Goal: Find specific page/section: Find specific page/section

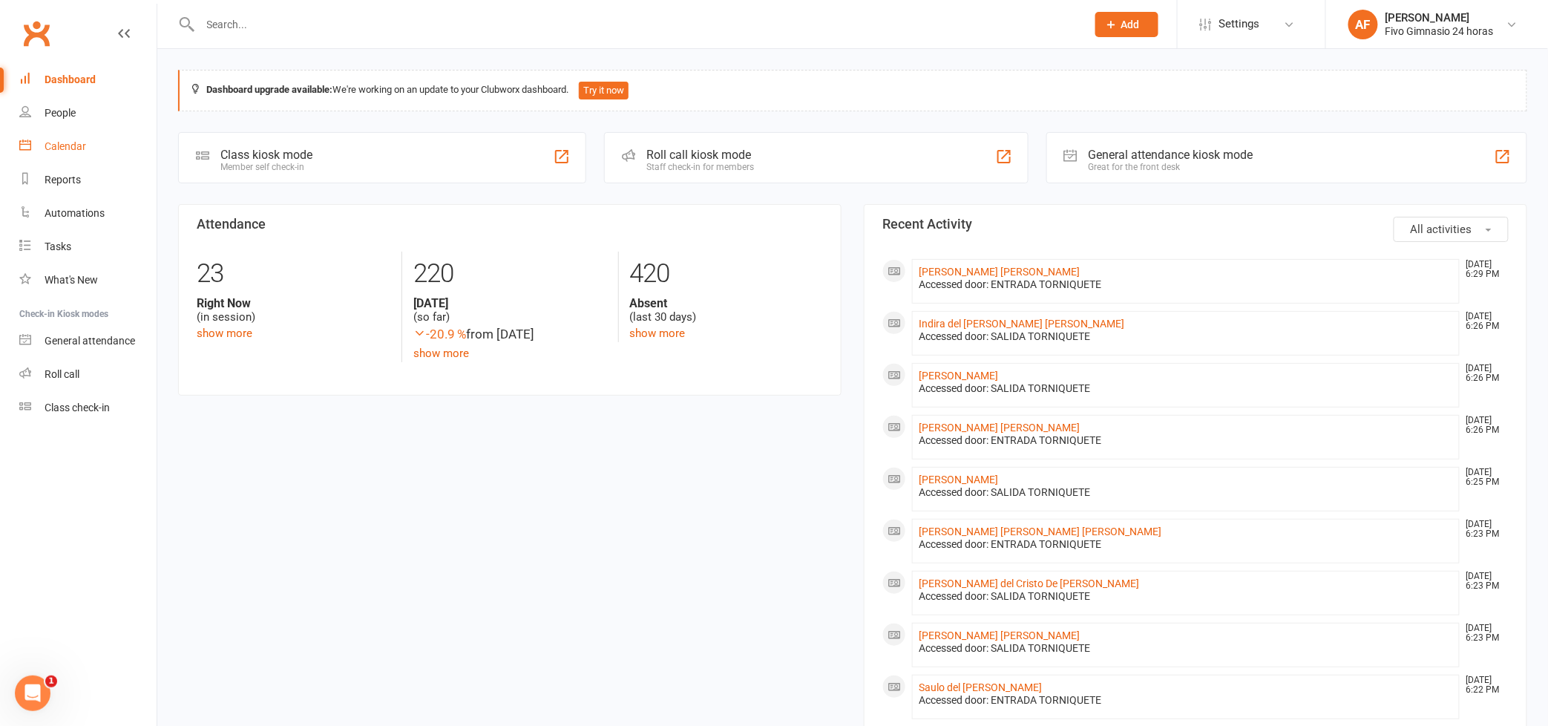
click at [76, 150] on div "Calendar" at bounding box center [66, 146] width 42 height 12
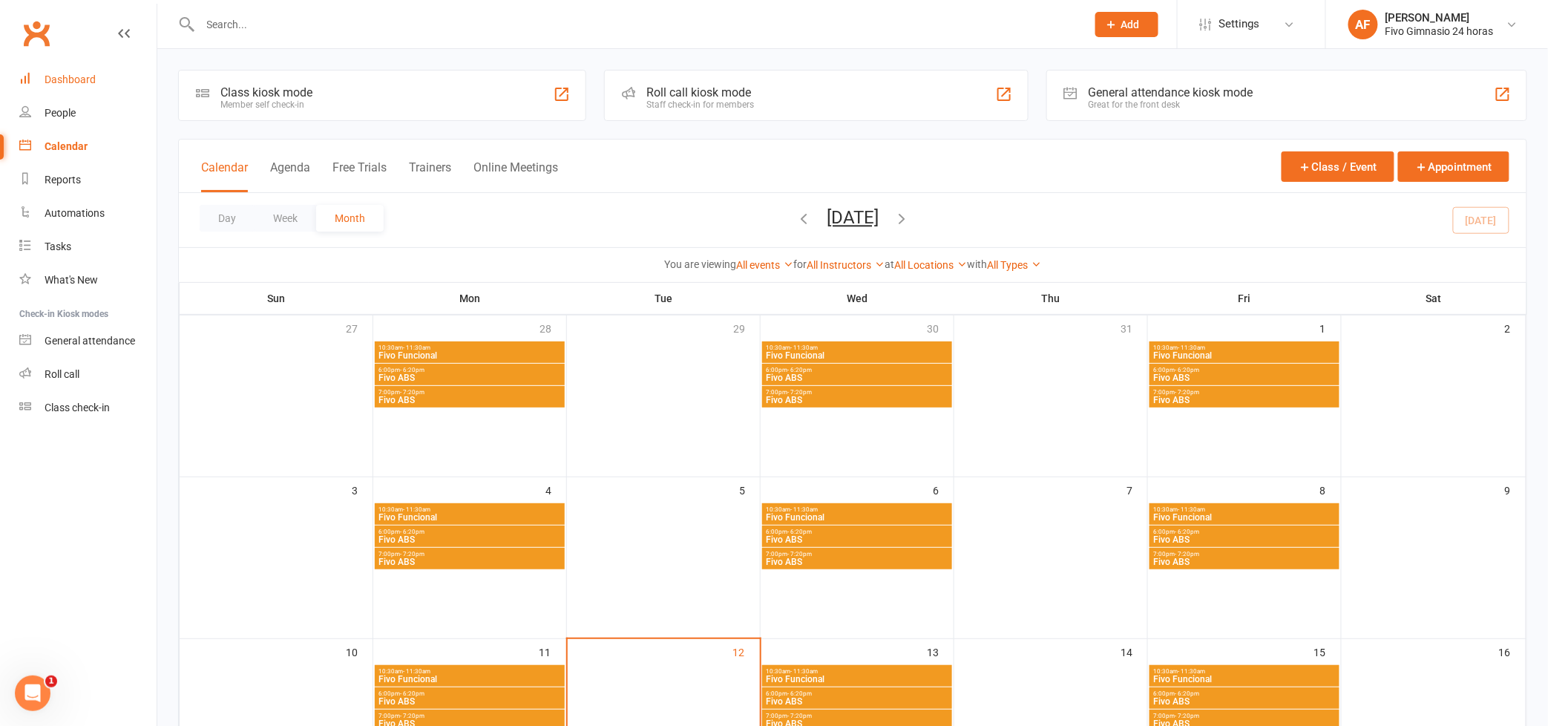
click at [64, 90] on link "Dashboard" at bounding box center [87, 79] width 137 height 33
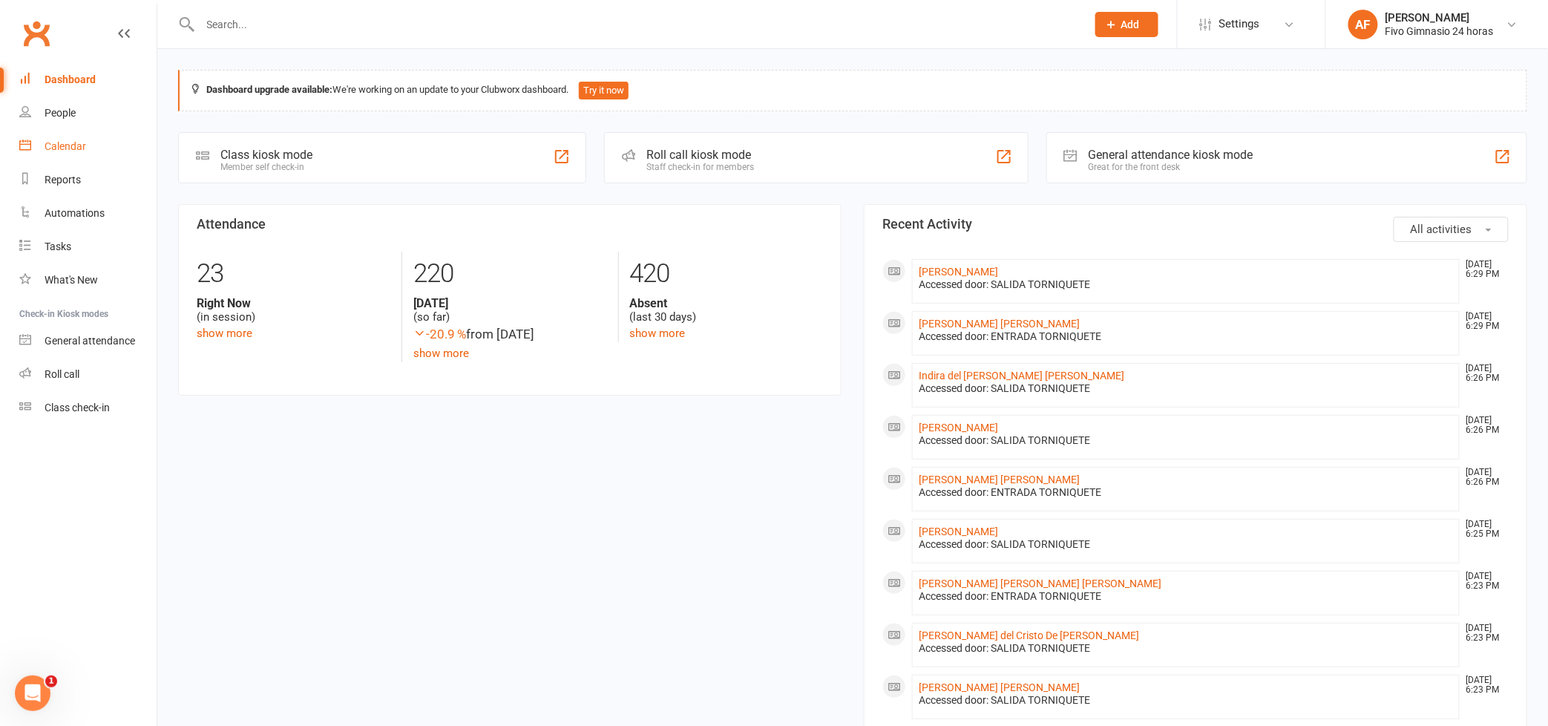
click at [46, 152] on link "Calendar" at bounding box center [87, 146] width 137 height 33
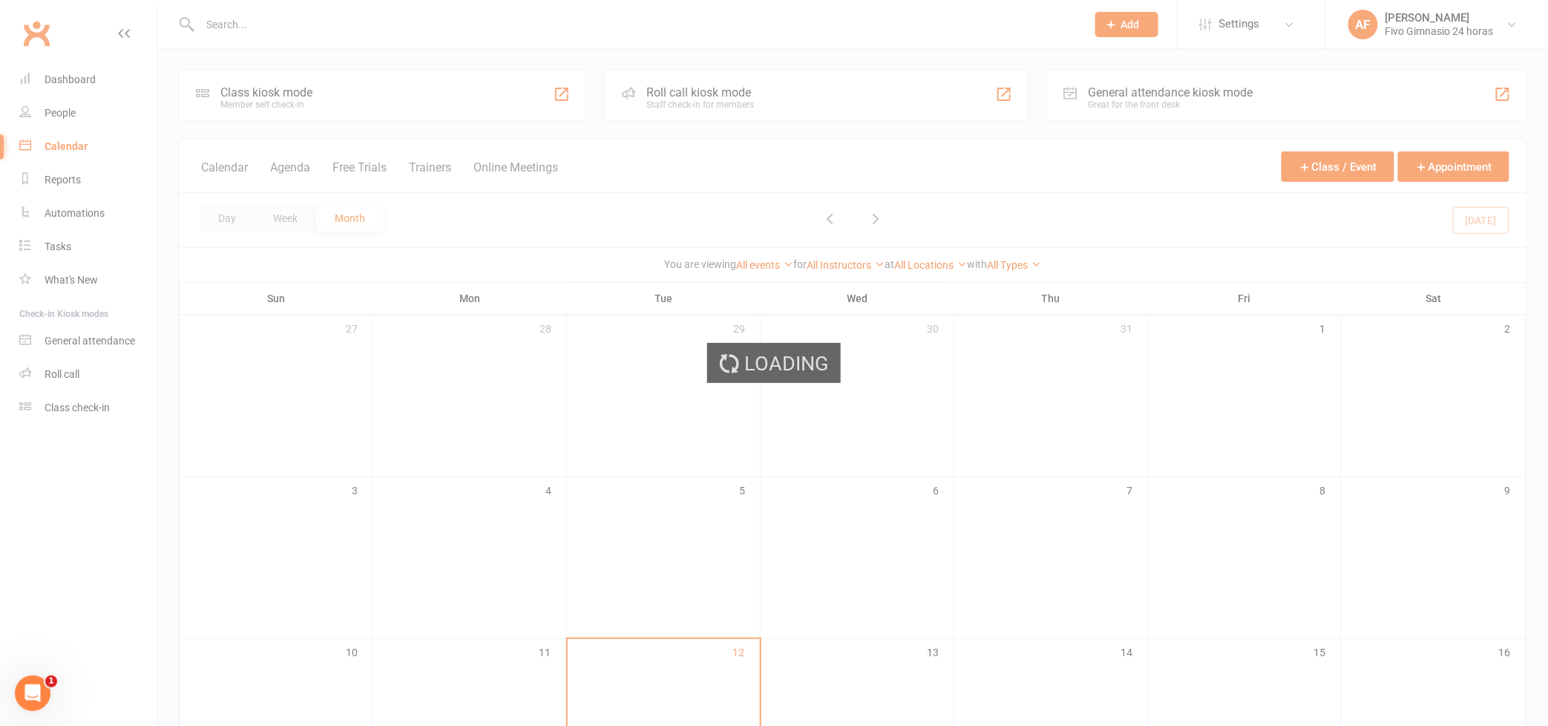
click at [62, 116] on div "Loading" at bounding box center [774, 363] width 1548 height 726
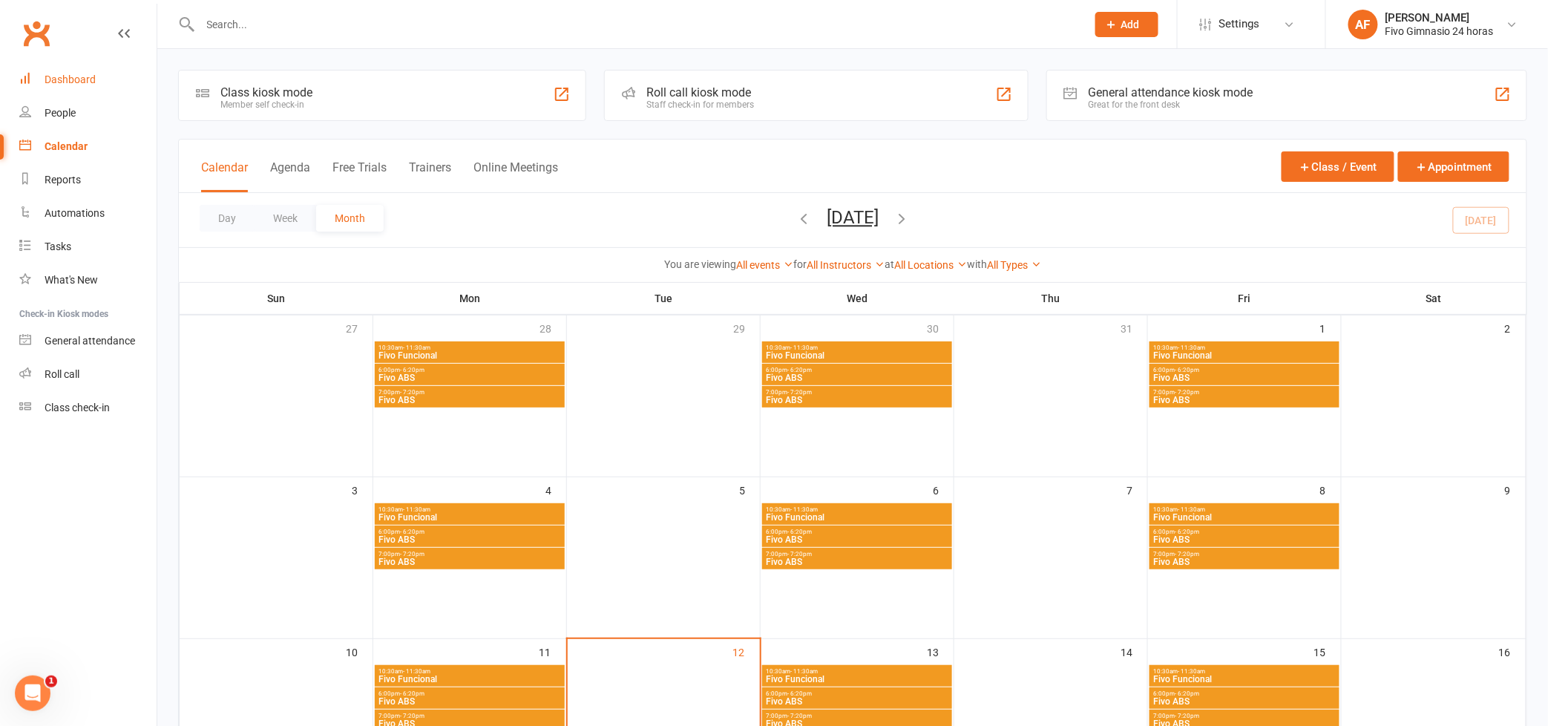
click at [55, 91] on link "Dashboard" at bounding box center [87, 79] width 137 height 33
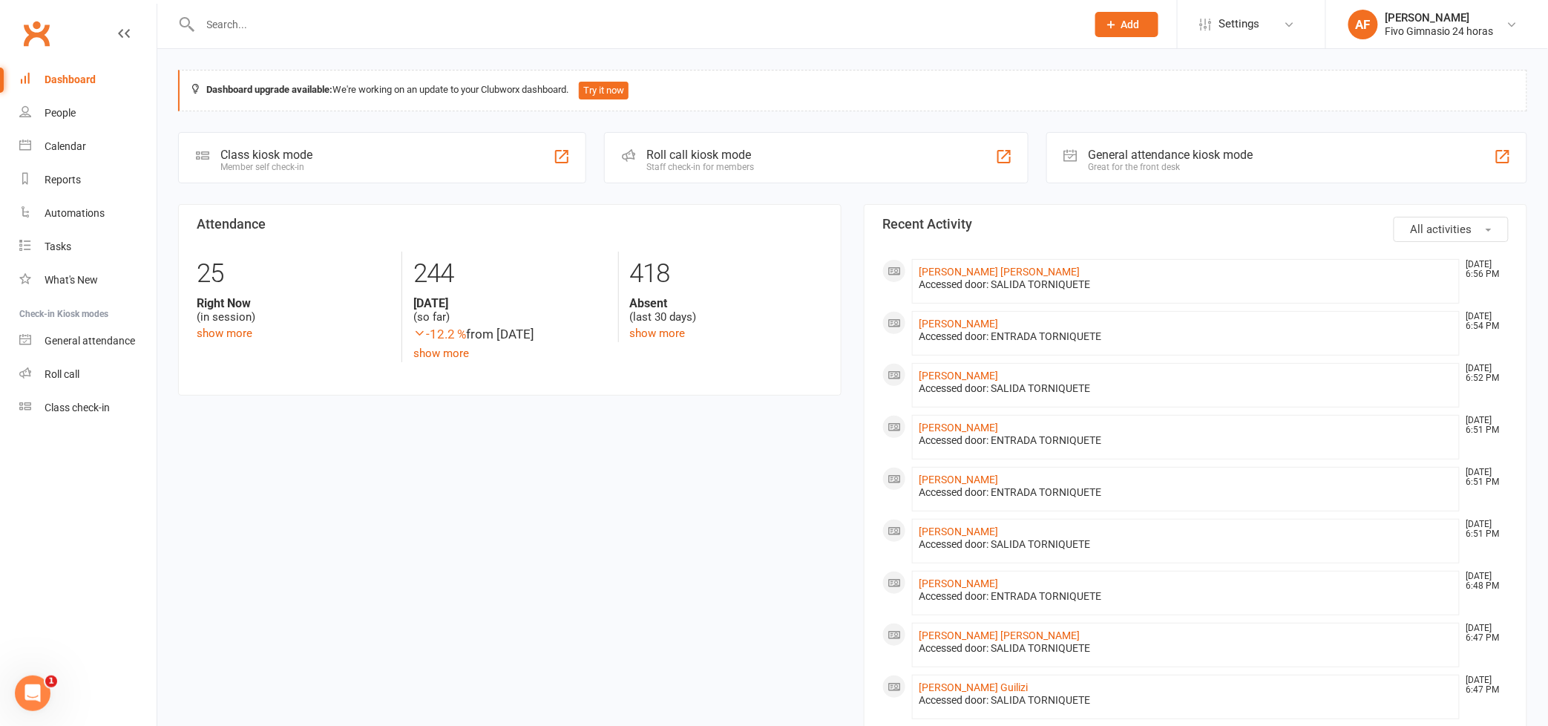
click at [59, 85] on div "Dashboard" at bounding box center [70, 79] width 51 height 12
click at [71, 147] on div "Calendar" at bounding box center [66, 146] width 42 height 12
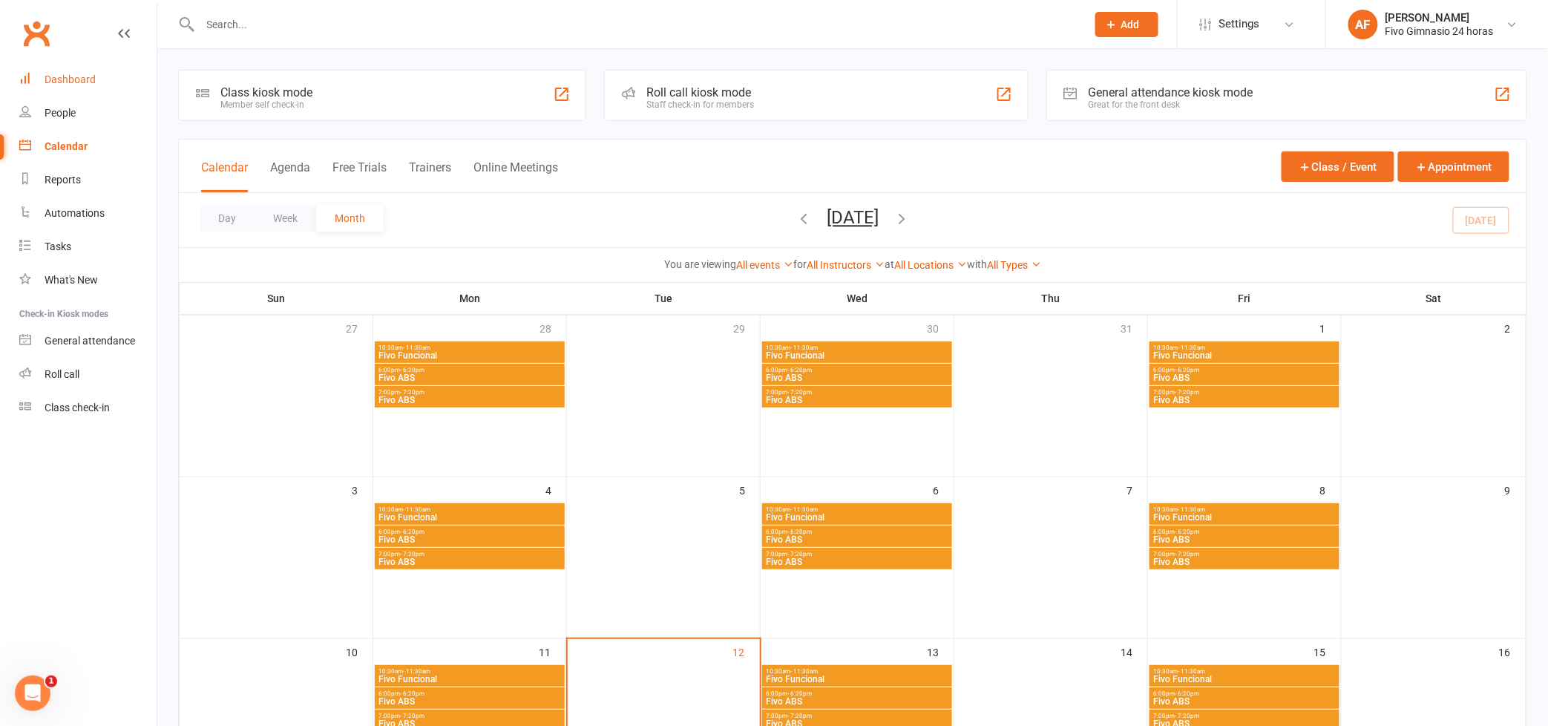
click at [71, 85] on link "Dashboard" at bounding box center [87, 79] width 137 height 33
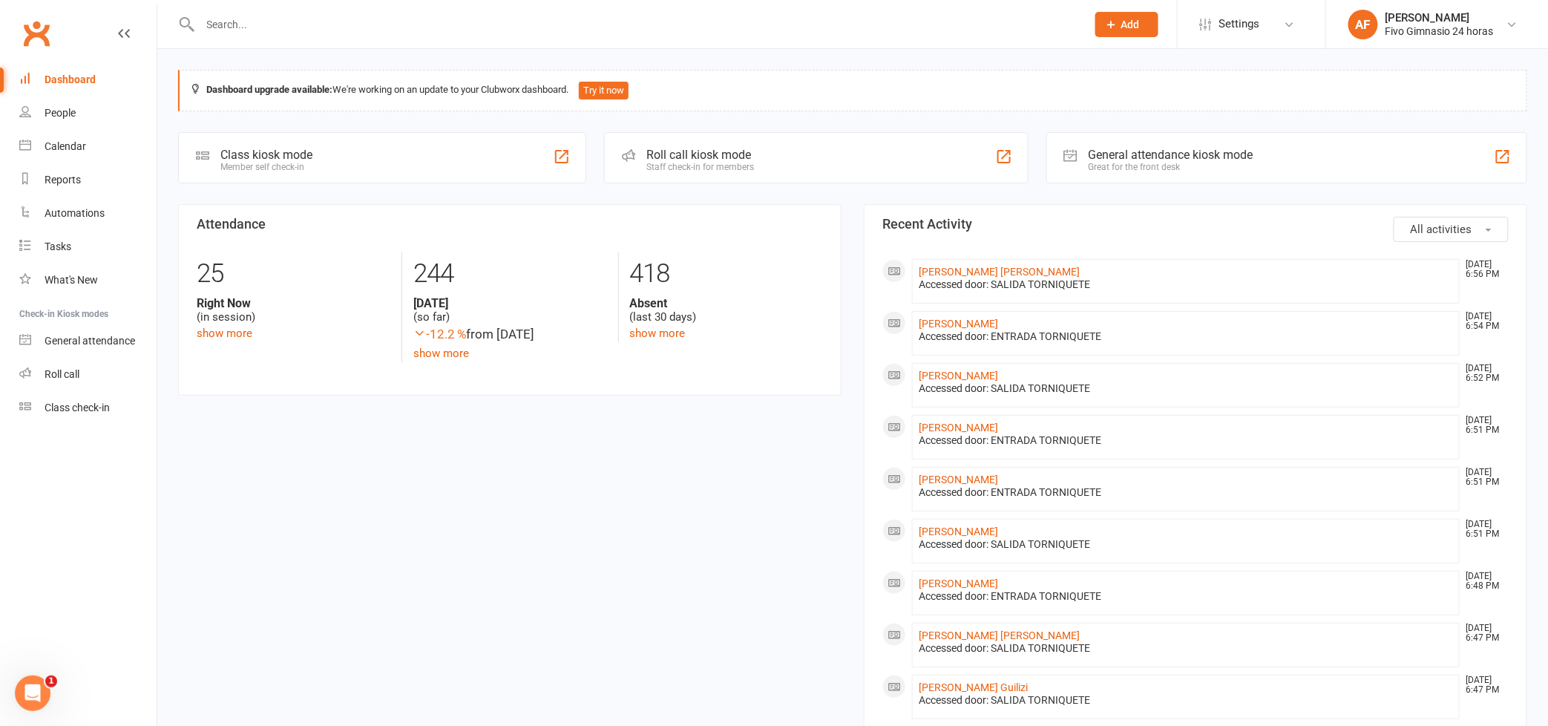
click at [71, 85] on div "Dashboard" at bounding box center [70, 79] width 51 height 12
click at [68, 157] on link "Calendar" at bounding box center [87, 146] width 137 height 33
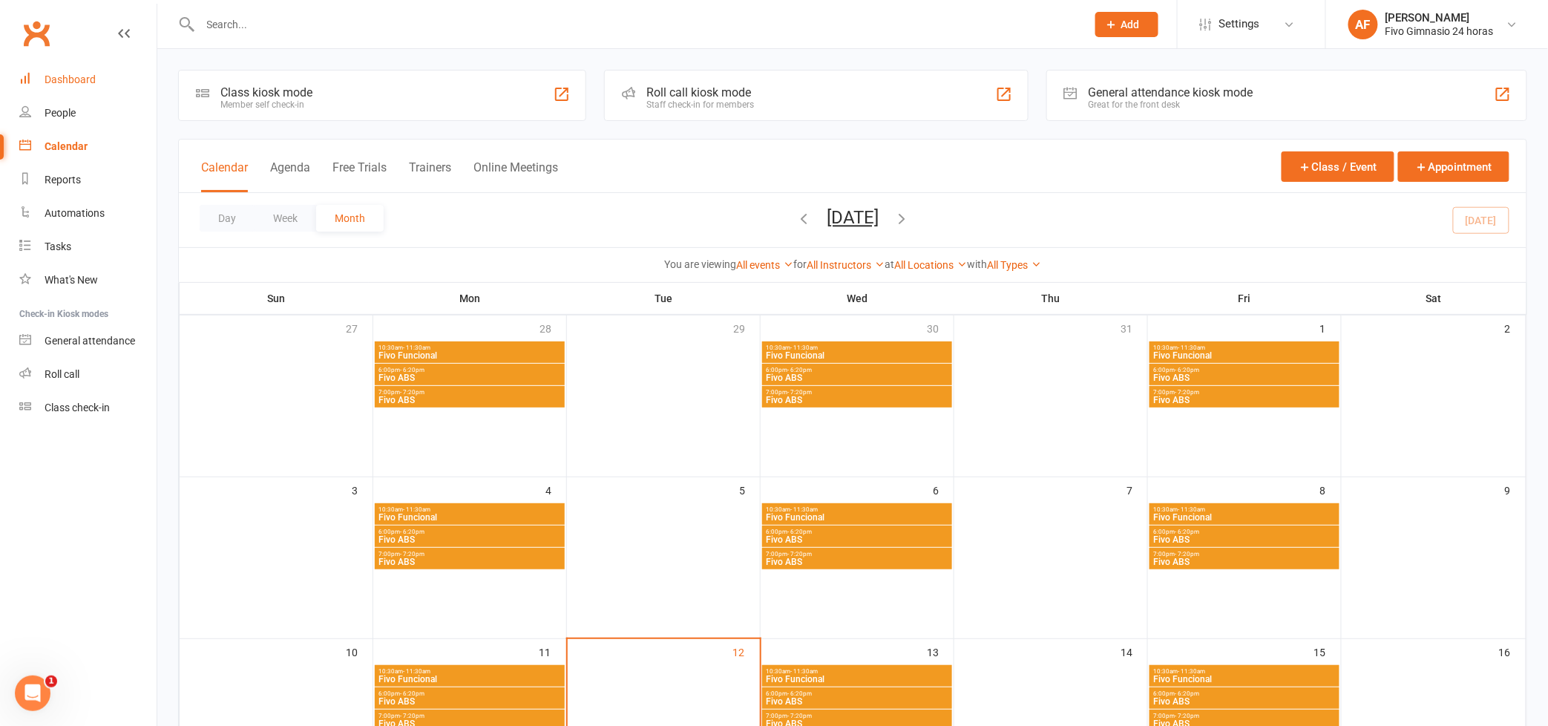
click at [68, 81] on div "Dashboard" at bounding box center [70, 79] width 51 height 12
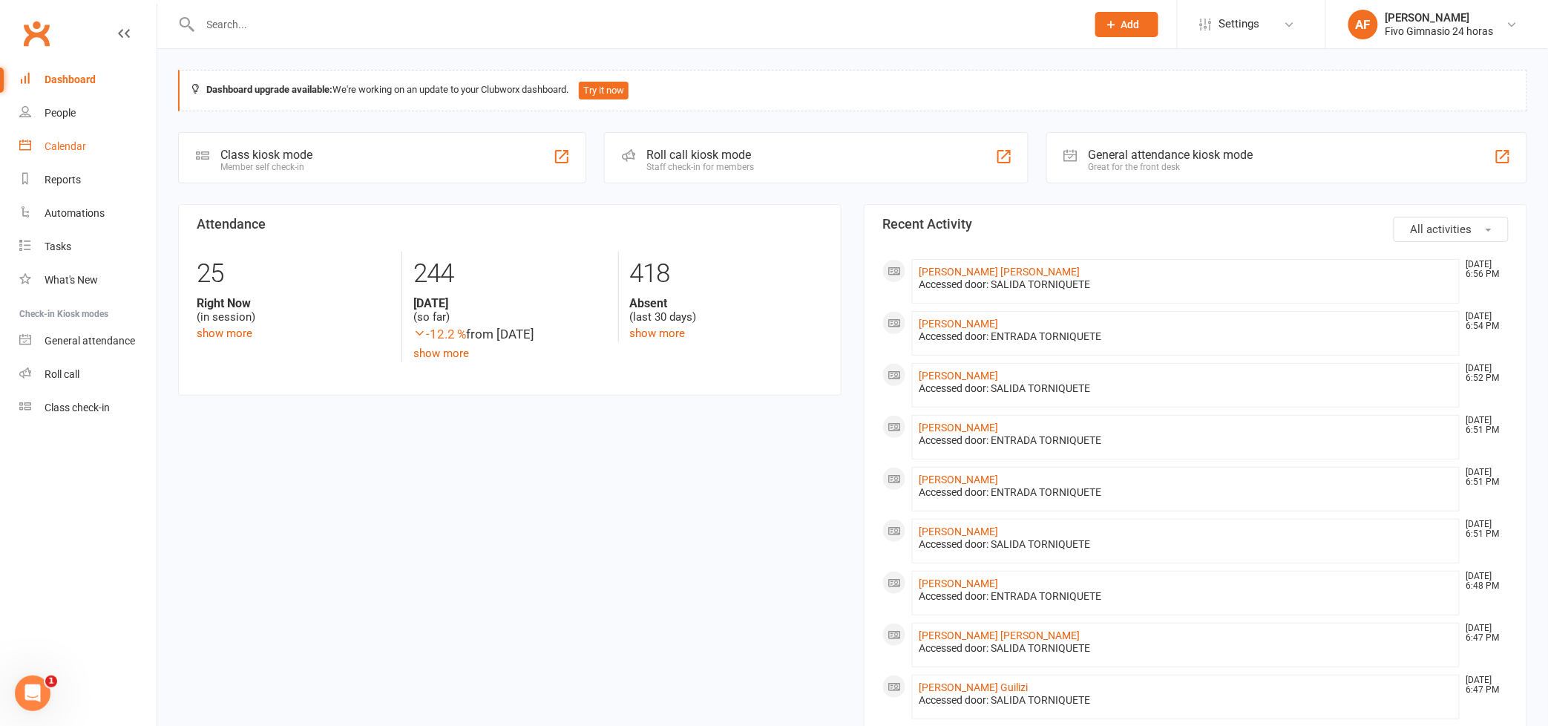
click at [85, 148] on div "Calendar" at bounding box center [66, 146] width 42 height 12
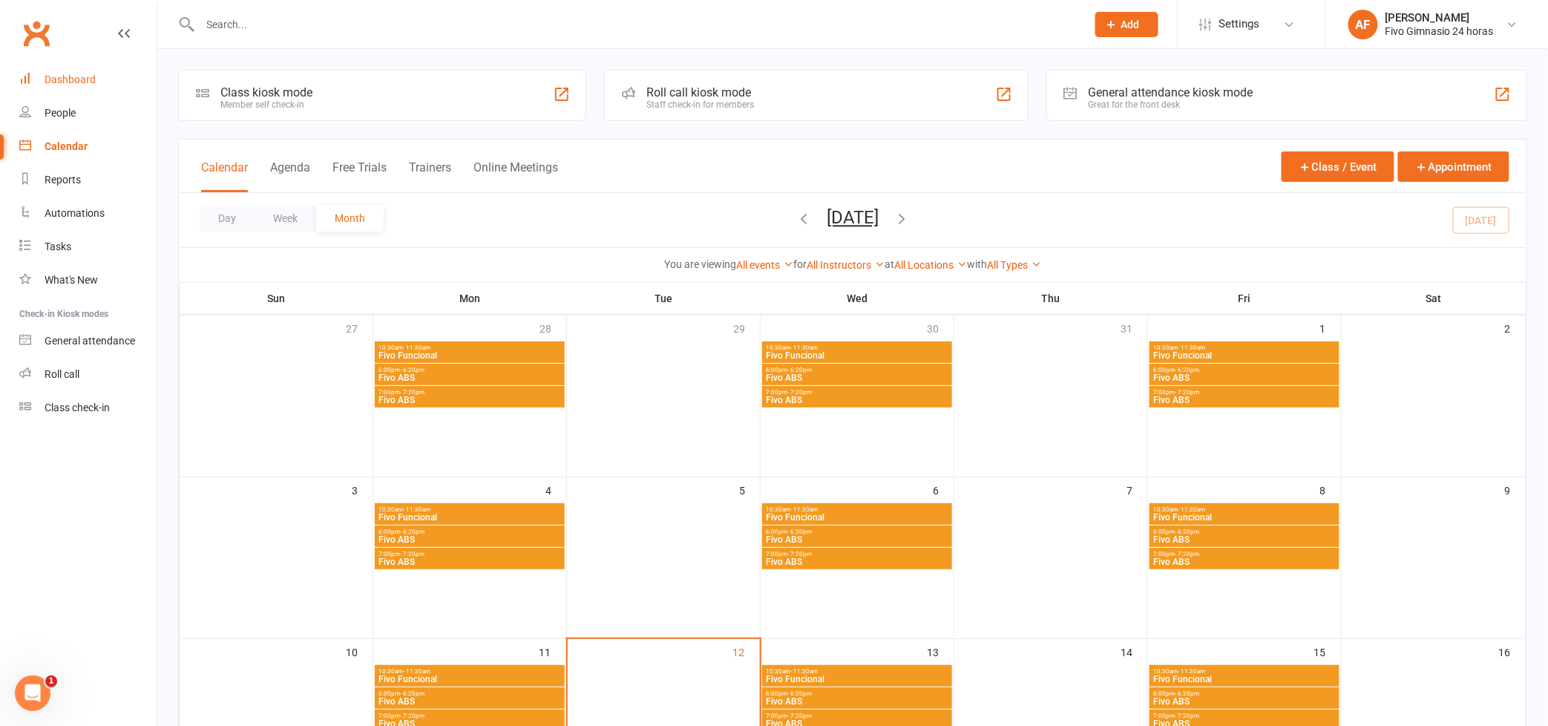
click at [82, 87] on link "Dashboard" at bounding box center [87, 79] width 137 height 33
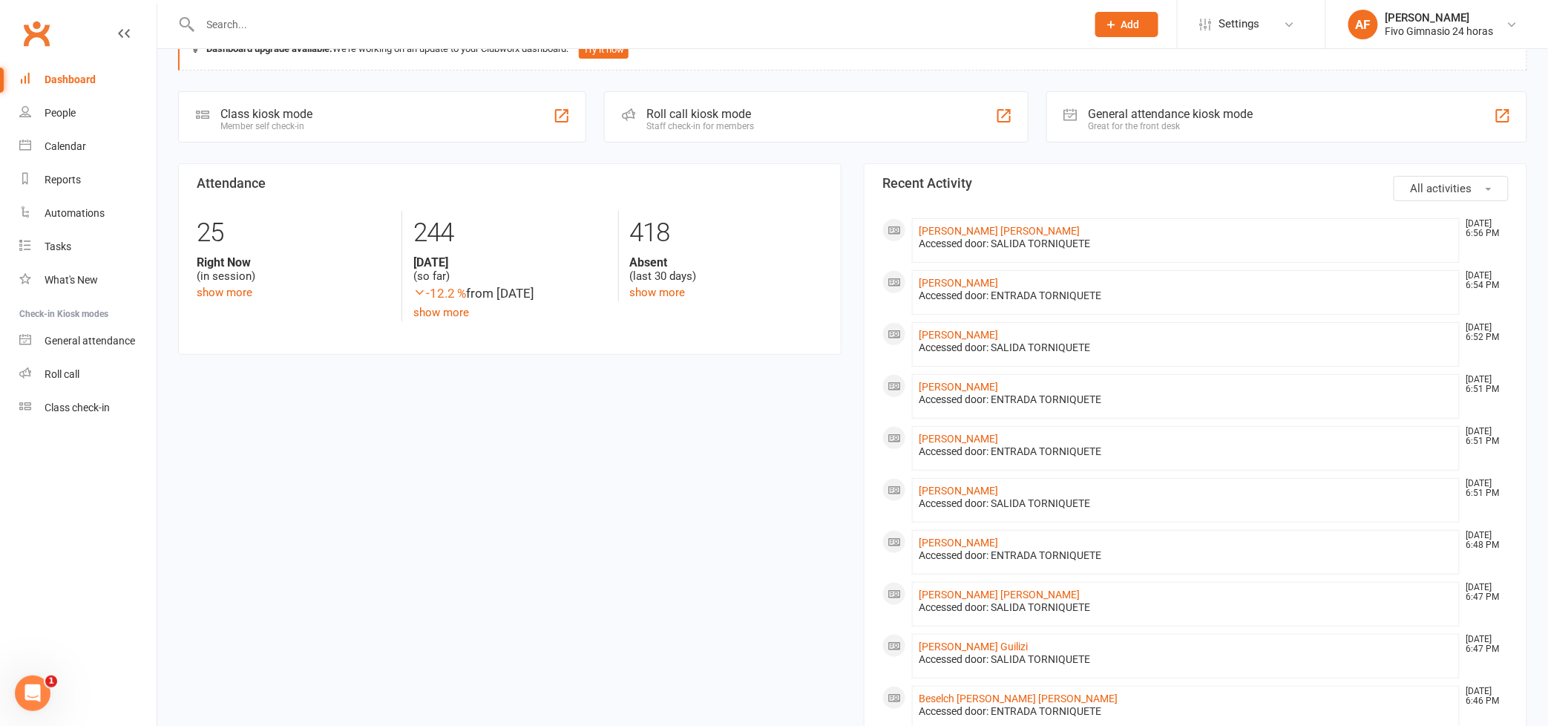
scroll to position [86, 0]
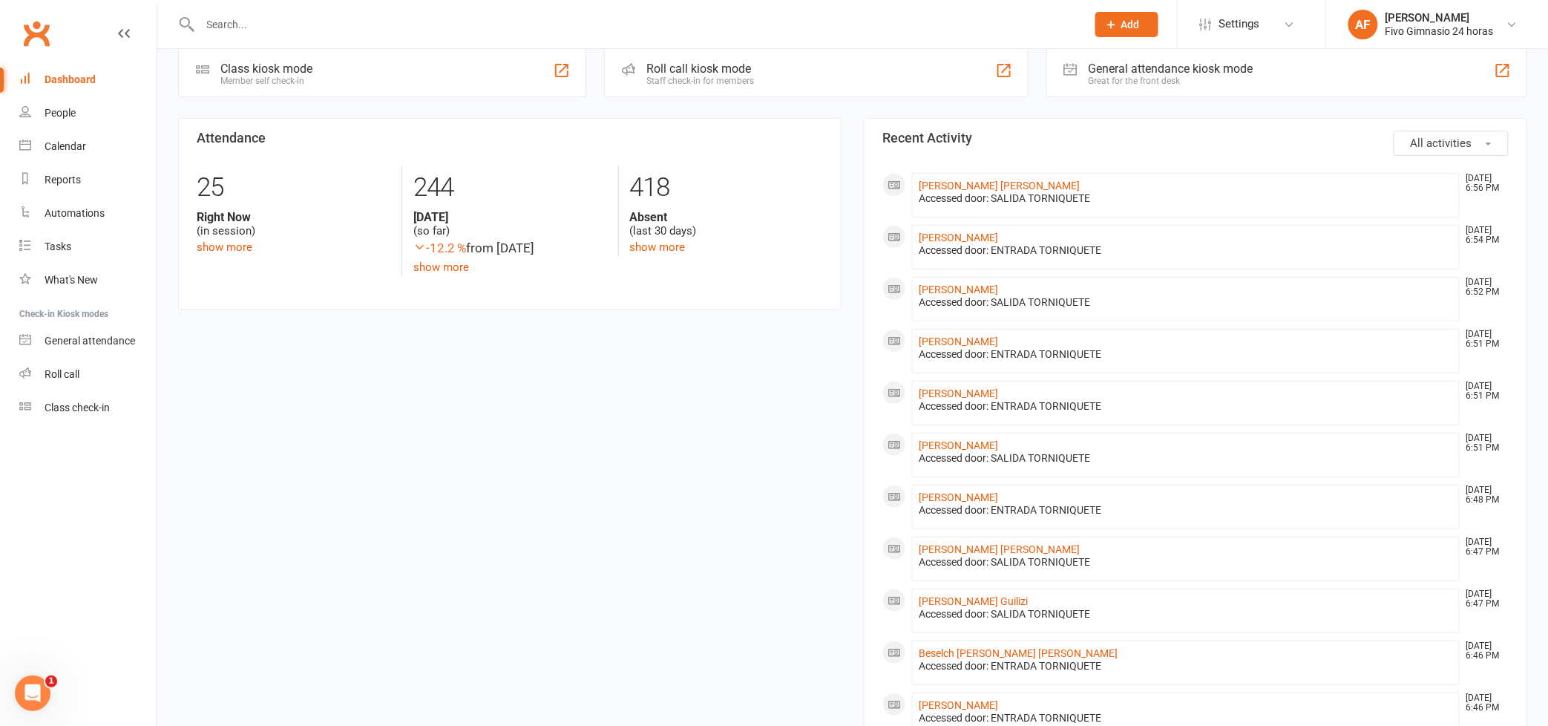
click at [653, 22] on input "text" at bounding box center [636, 24] width 880 height 21
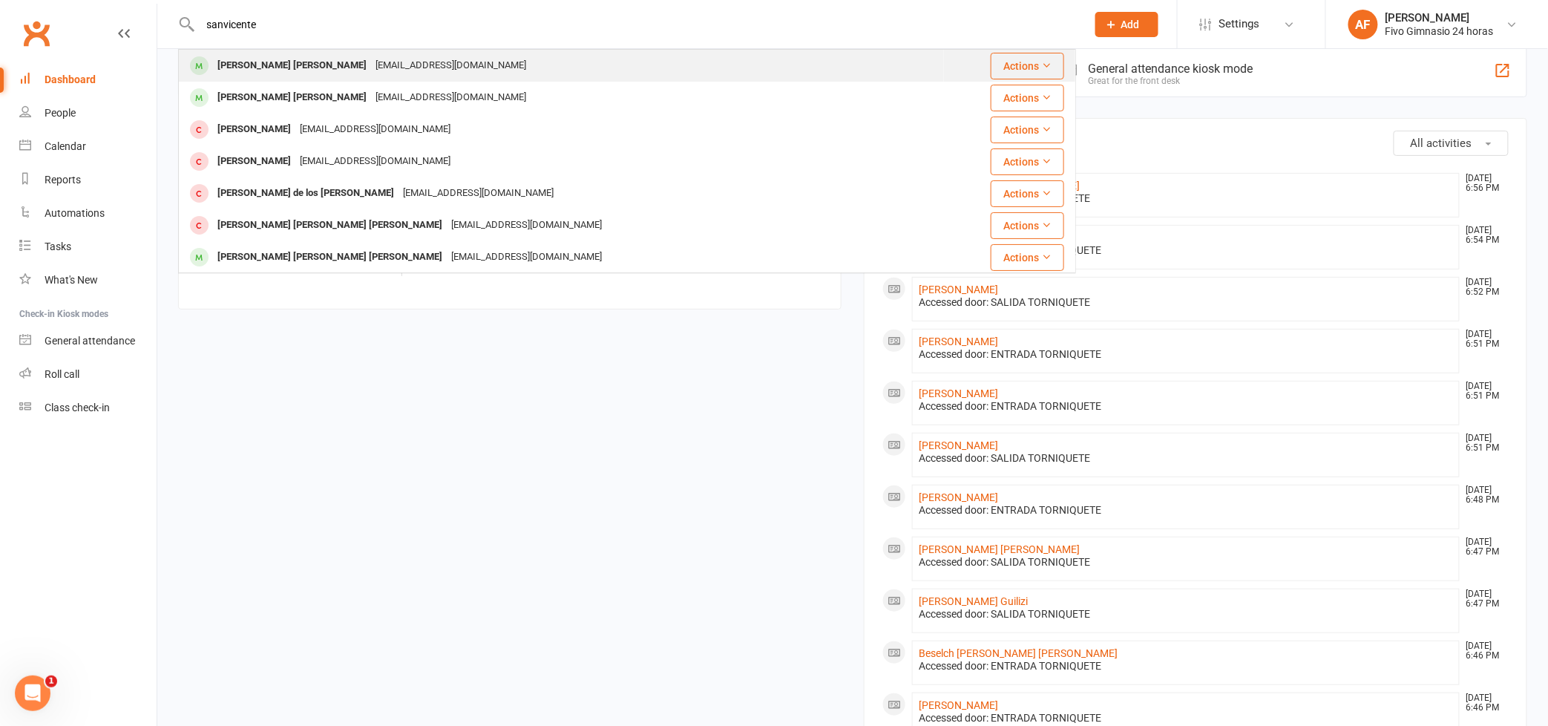
type input "sanvicente"
click at [627, 64] on div "[PERSON_NAME] [PERSON_NAME] [EMAIL_ADDRESS][DOMAIN_NAME]" at bounding box center [562, 65] width 764 height 30
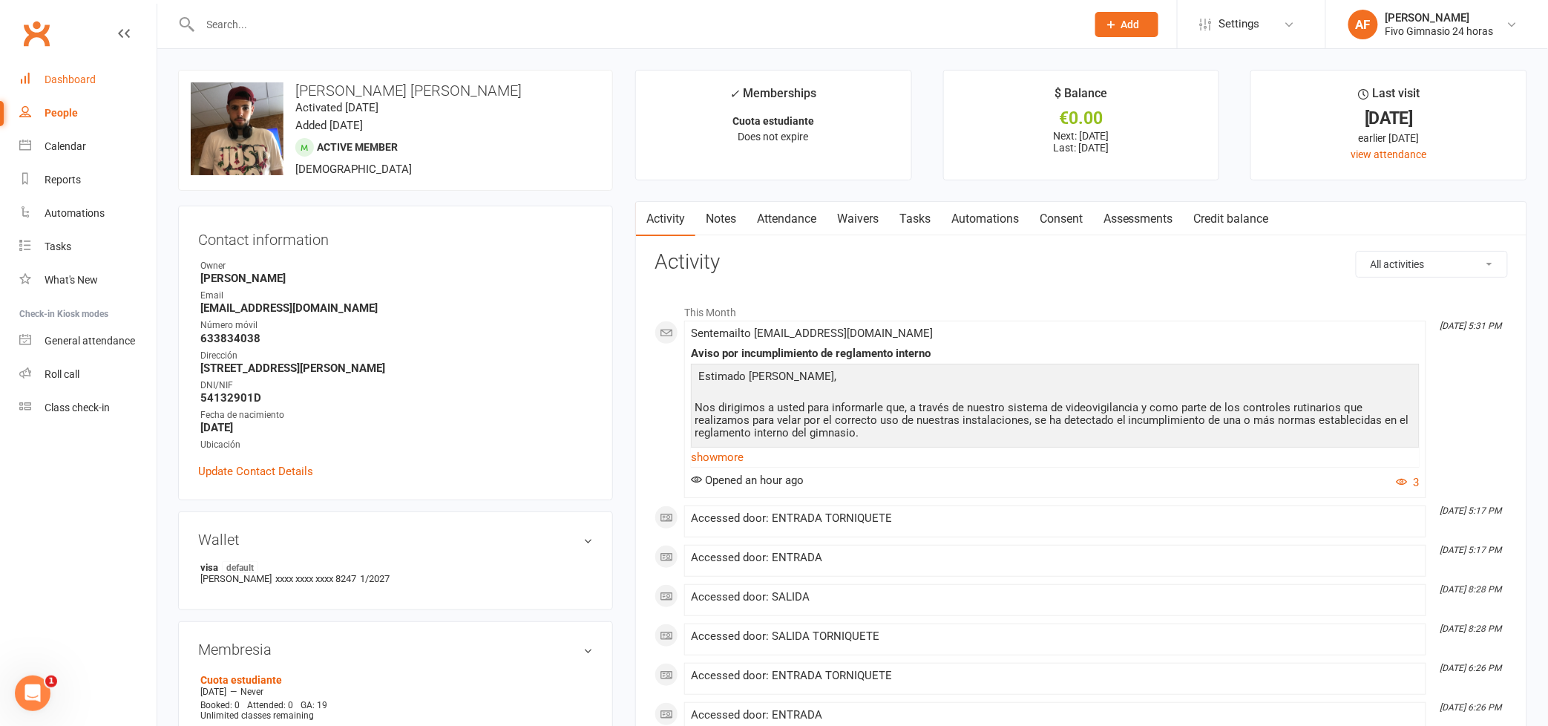
click at [57, 88] on link "Dashboard" at bounding box center [87, 79] width 137 height 33
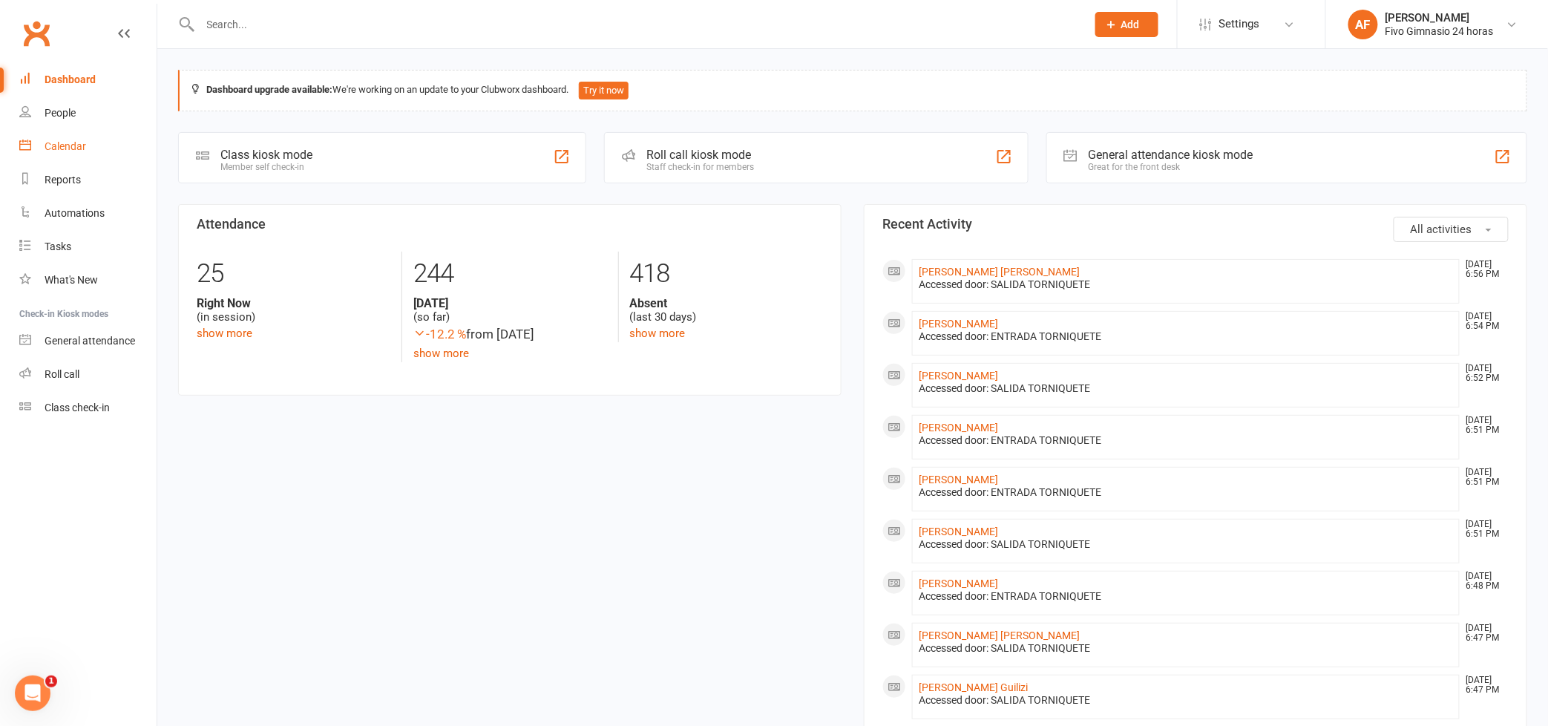
click at [59, 157] on link "Calendar" at bounding box center [87, 146] width 137 height 33
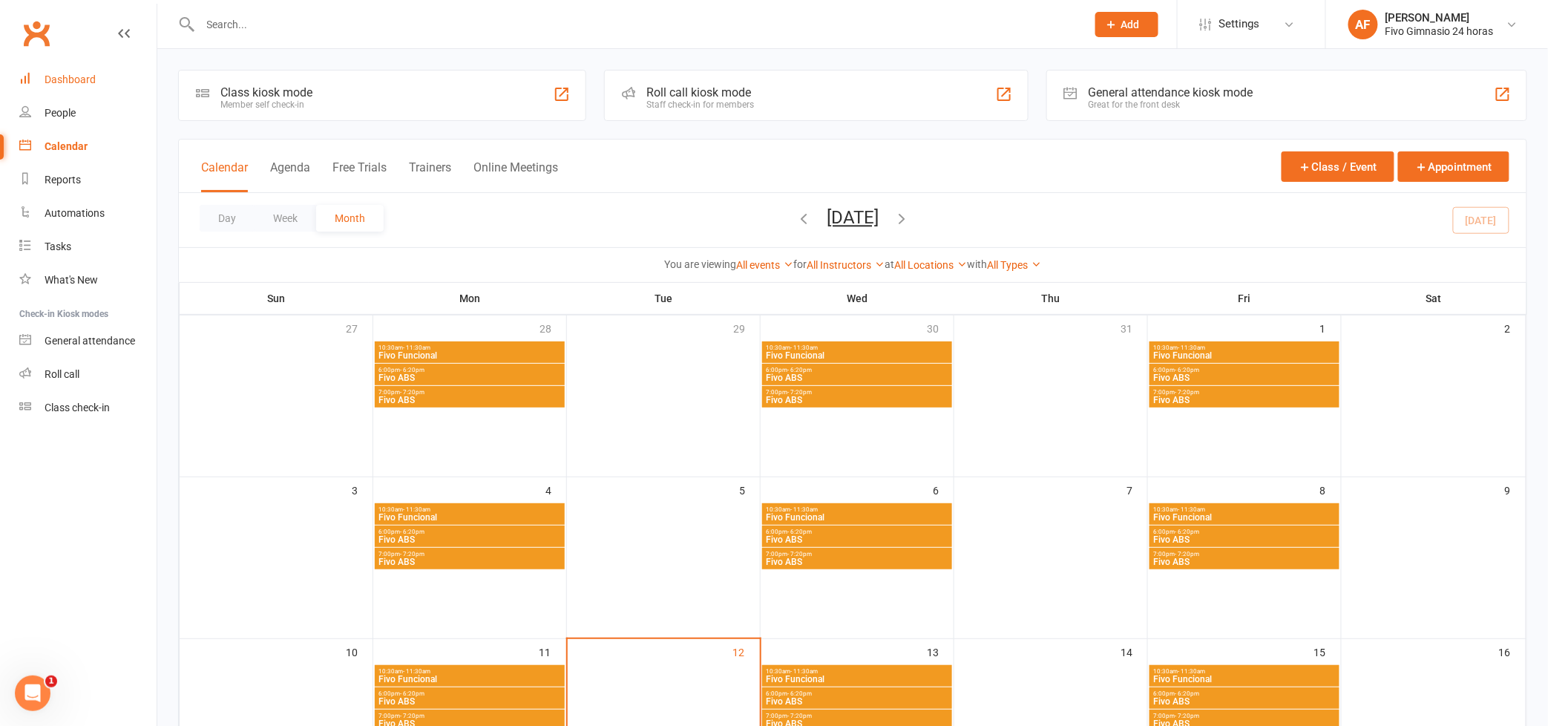
click at [79, 81] on div "Dashboard" at bounding box center [70, 79] width 51 height 12
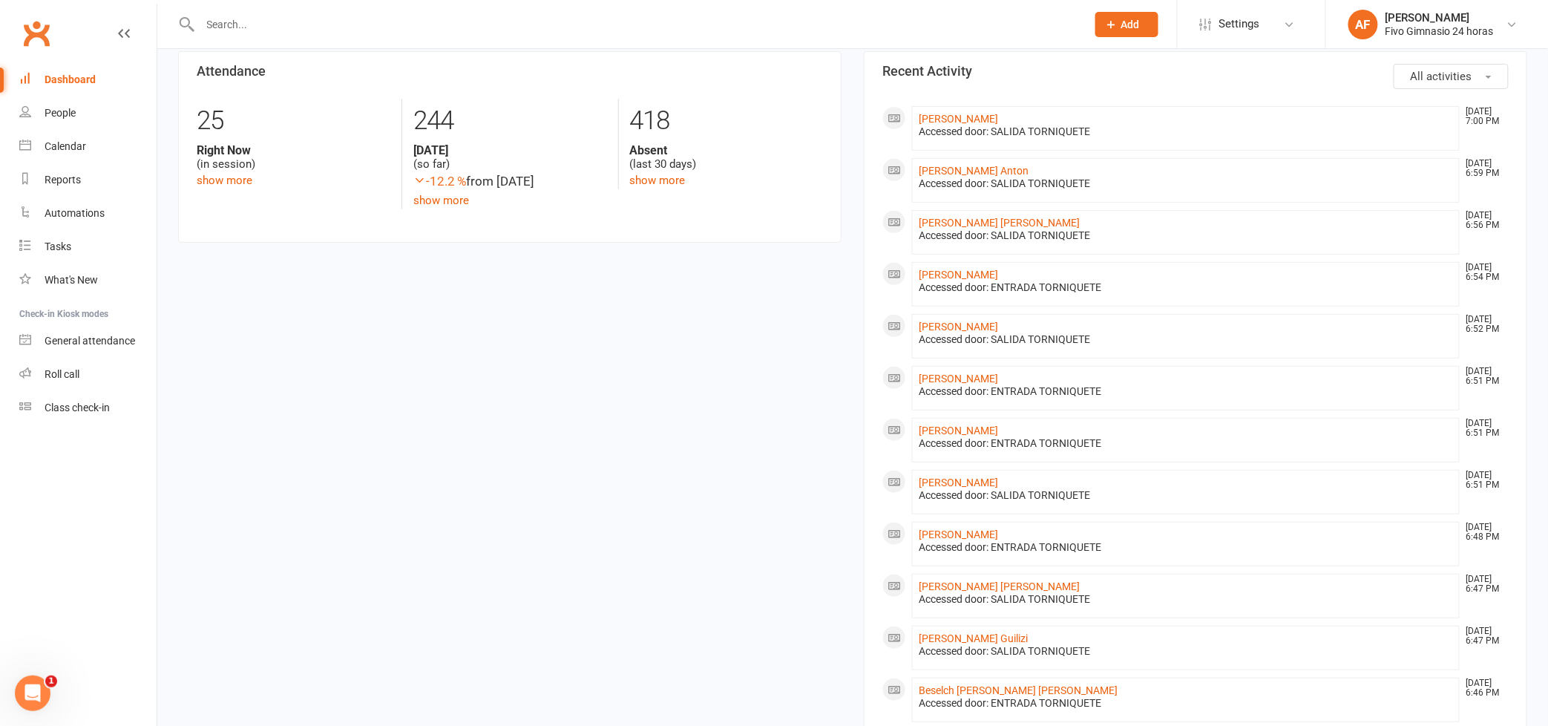
scroll to position [180, 0]
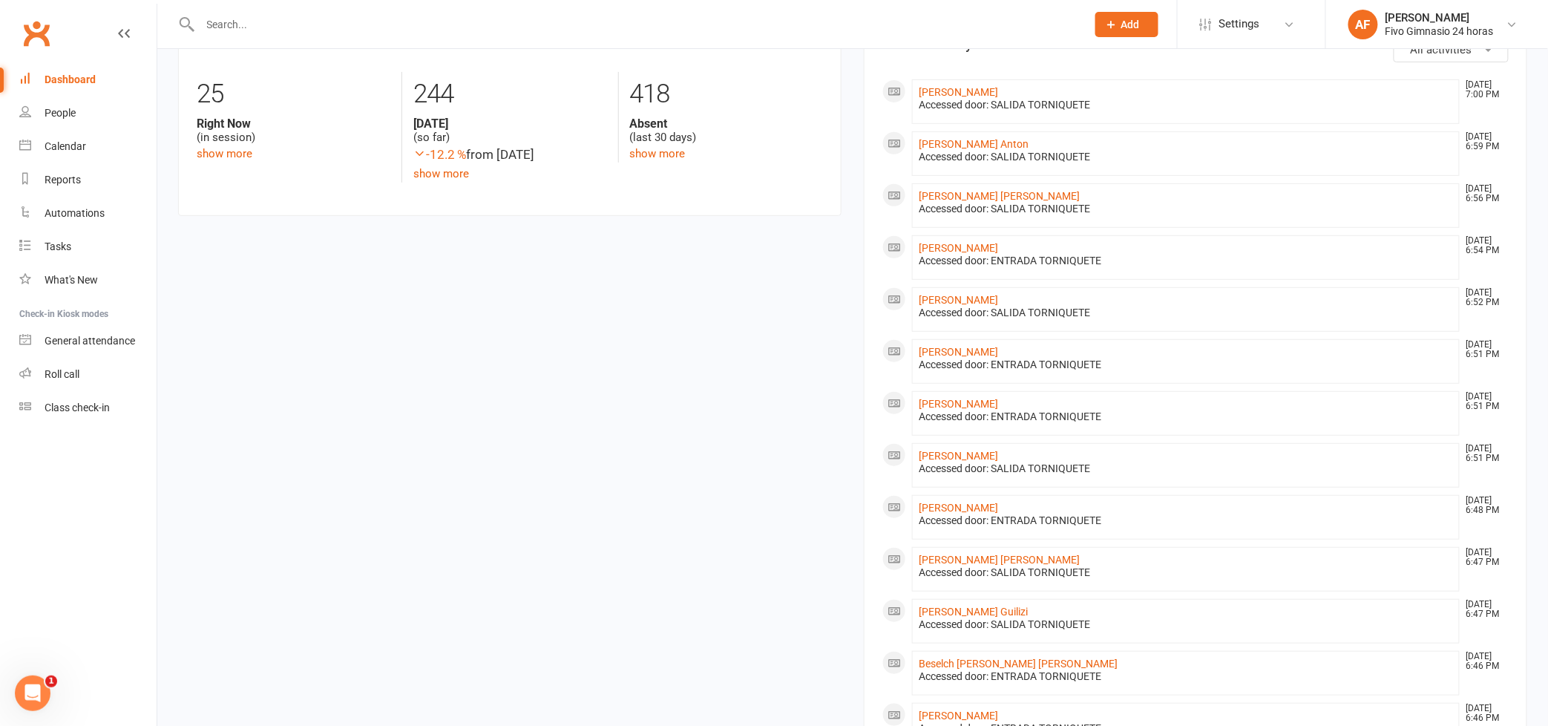
click at [1547, 261] on div "Dashboard upgrade available: We're working on an update to your Clubworx dashbo…" at bounding box center [852, 519] width 1391 height 1300
drag, startPoint x: 1554, startPoint y: 182, endPoint x: 1537, endPoint y: 311, distance: 130.3
click at [1537, 311] on div "Dashboard upgrade available: We're working on an update to your Clubworx dashbo…" at bounding box center [852, 519] width 1391 height 1300
click at [1538, 310] on div "All activities Recent Activity [PERSON_NAME] [DATE] 7:00 PM Accessed door: SALI…" at bounding box center [1196, 597] width 686 height 1146
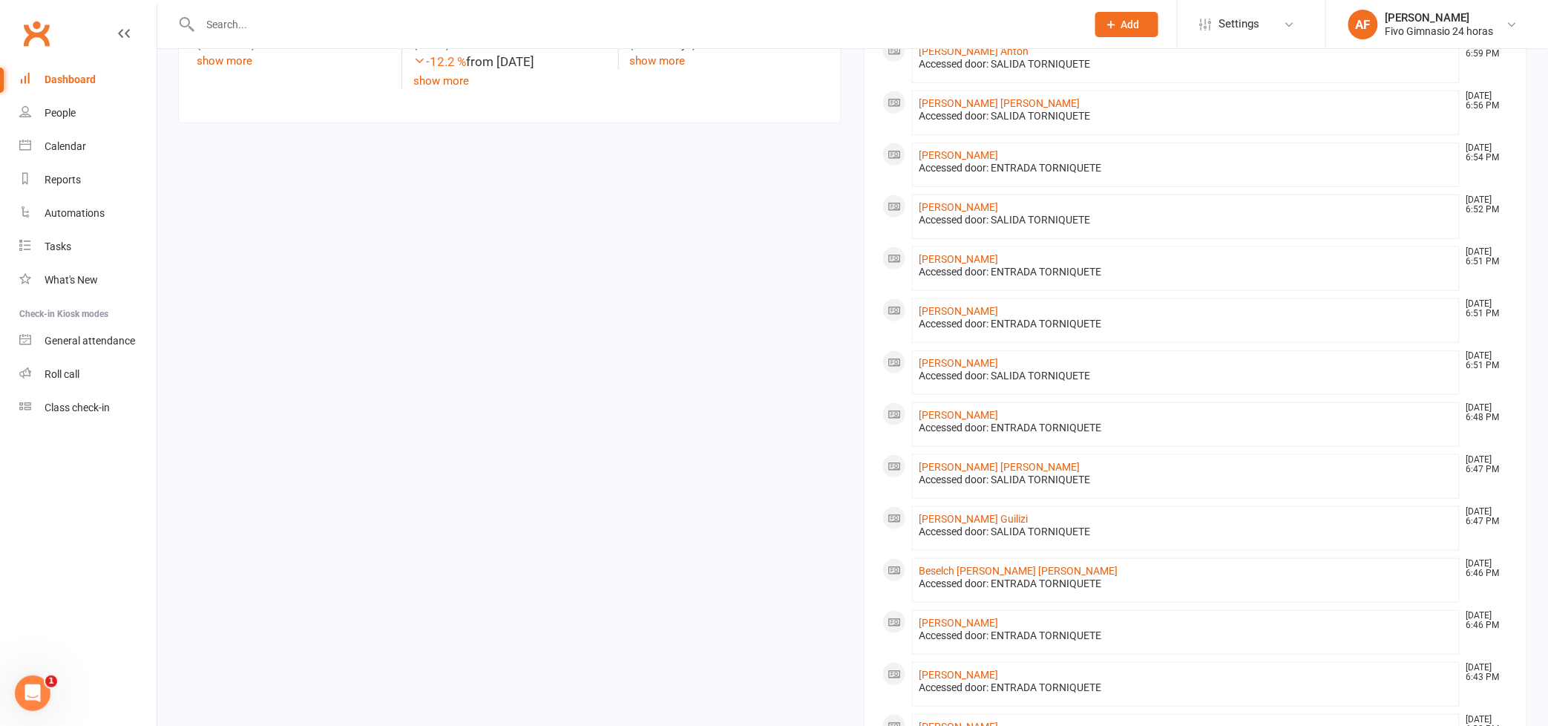
scroll to position [316, 0]
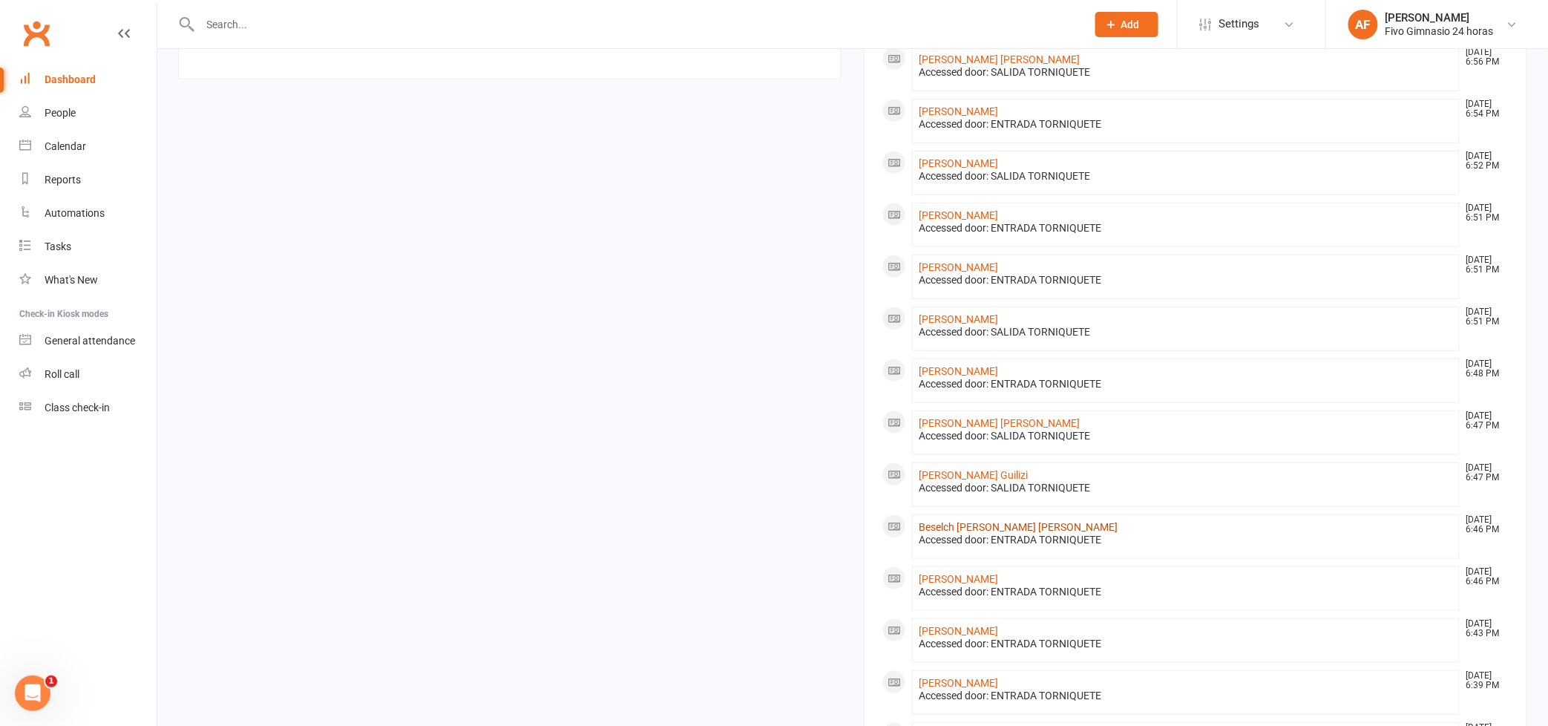
click at [1006, 528] on link "Beselch [PERSON_NAME] [PERSON_NAME]" at bounding box center [1018, 527] width 199 height 12
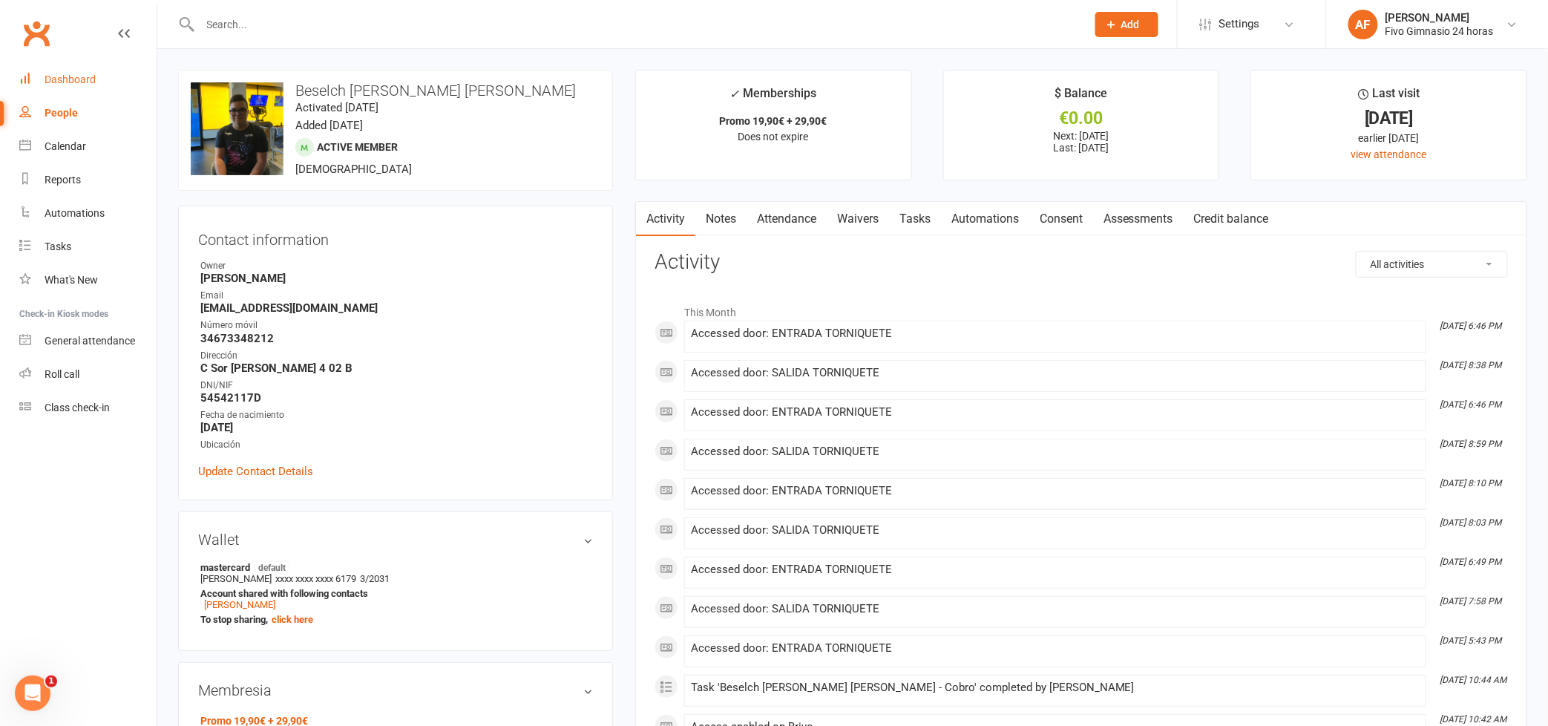
click at [92, 76] on div "Dashboard" at bounding box center [70, 79] width 51 height 12
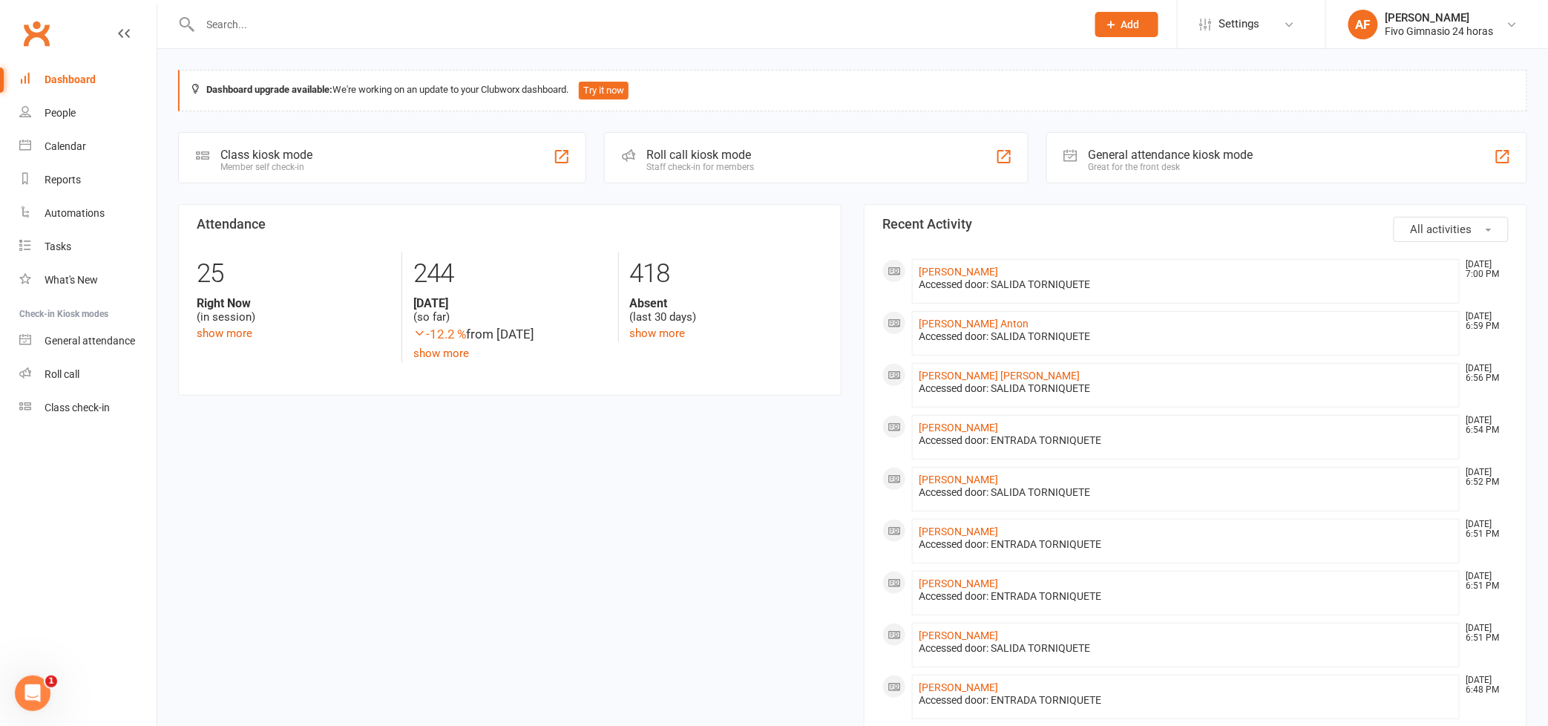
click at [442, 22] on input "text" at bounding box center [636, 24] width 880 height 21
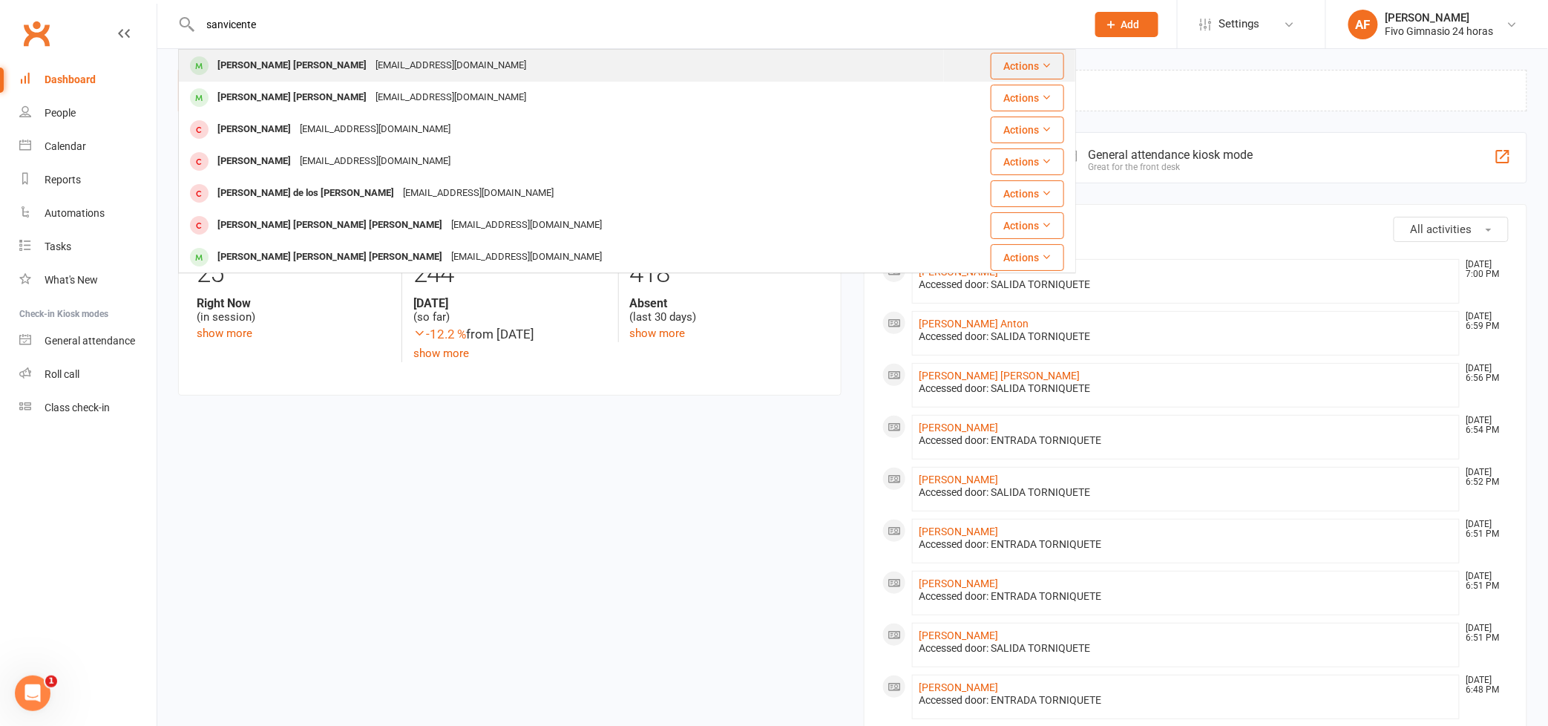
type input "sanvicente"
click at [371, 68] on div "[EMAIL_ADDRESS][DOMAIN_NAME]" at bounding box center [451, 66] width 160 height 22
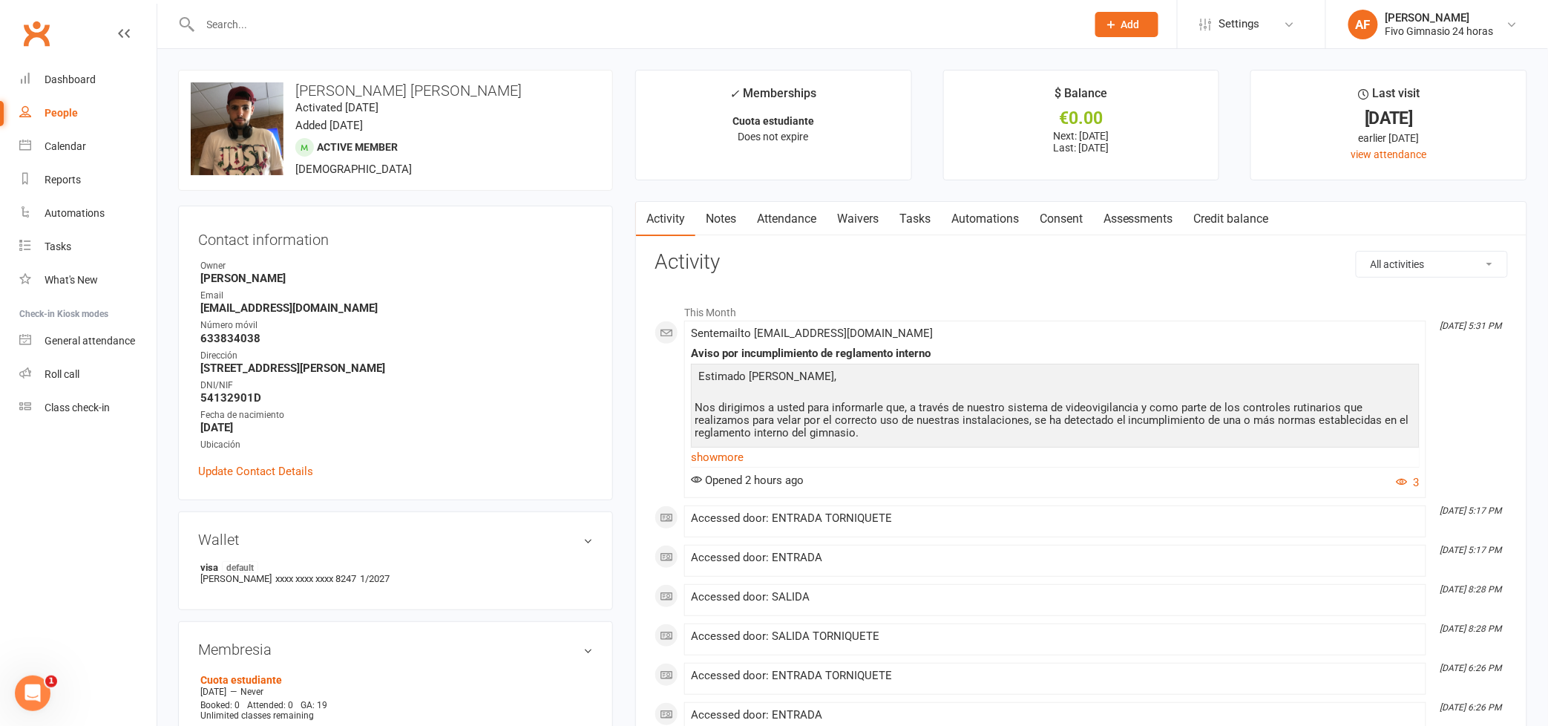
click at [286, 25] on input "text" at bounding box center [636, 24] width 880 height 21
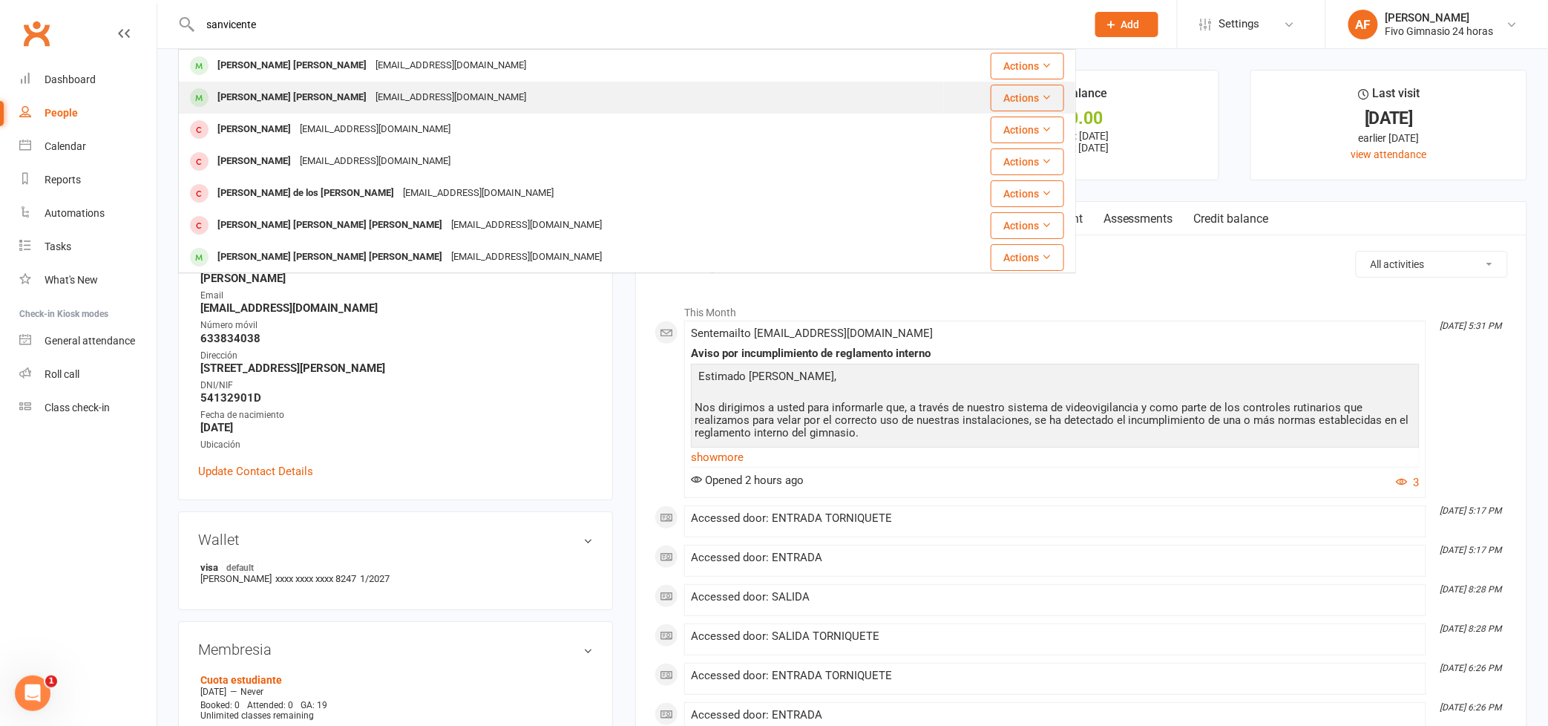
type input "sanvicente"
click at [292, 98] on div "[PERSON_NAME] [PERSON_NAME]" at bounding box center [292, 98] width 158 height 22
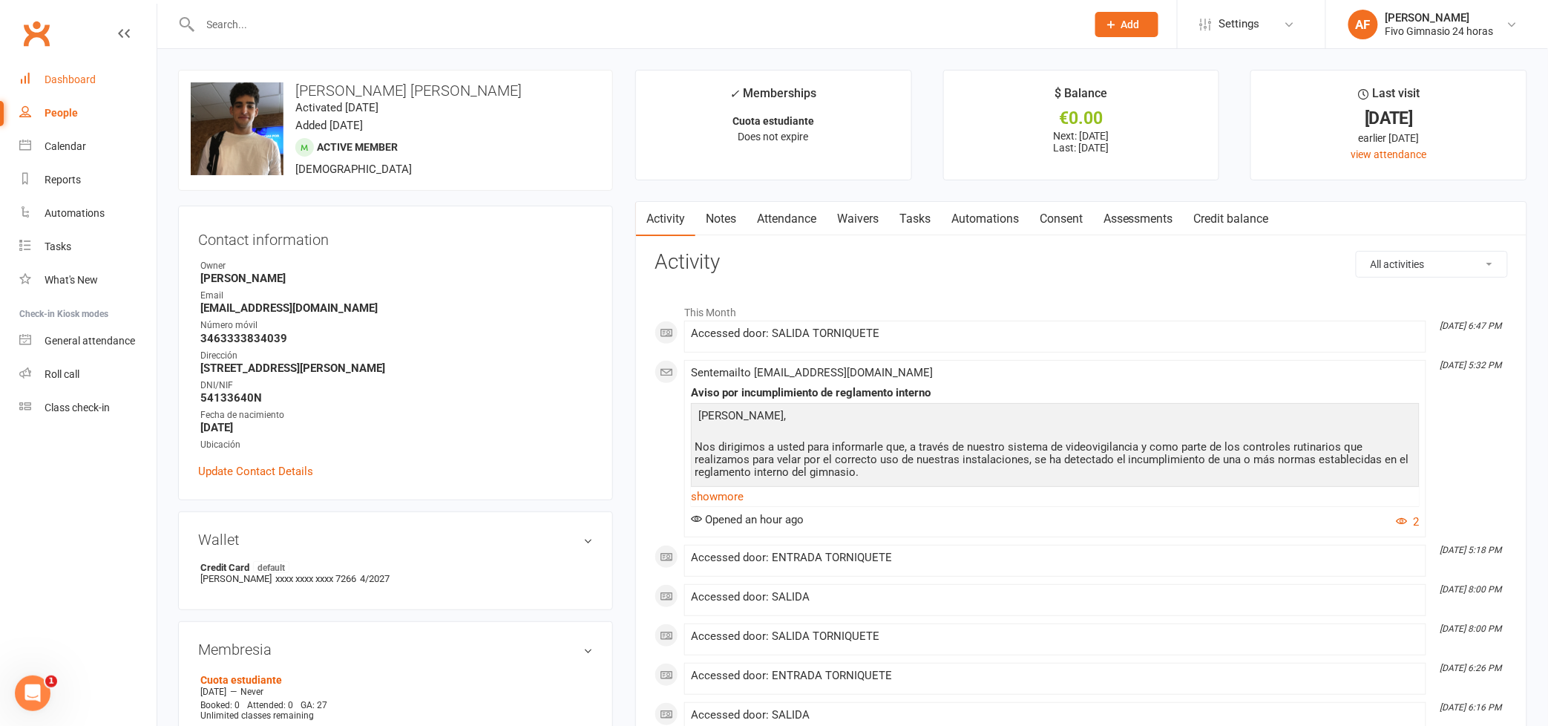
click at [63, 74] on div "Dashboard" at bounding box center [70, 79] width 51 height 12
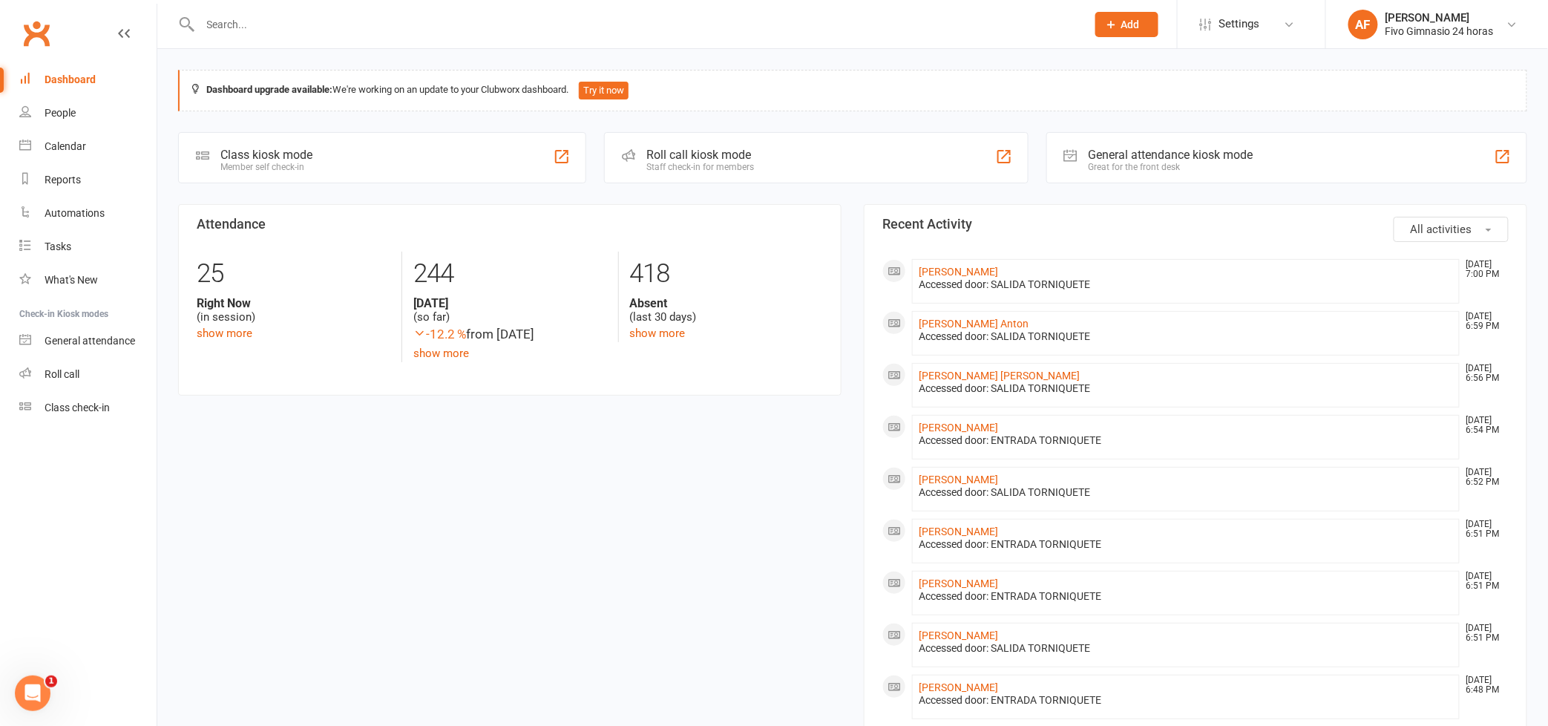
click at [223, 26] on input "text" at bounding box center [636, 24] width 880 height 21
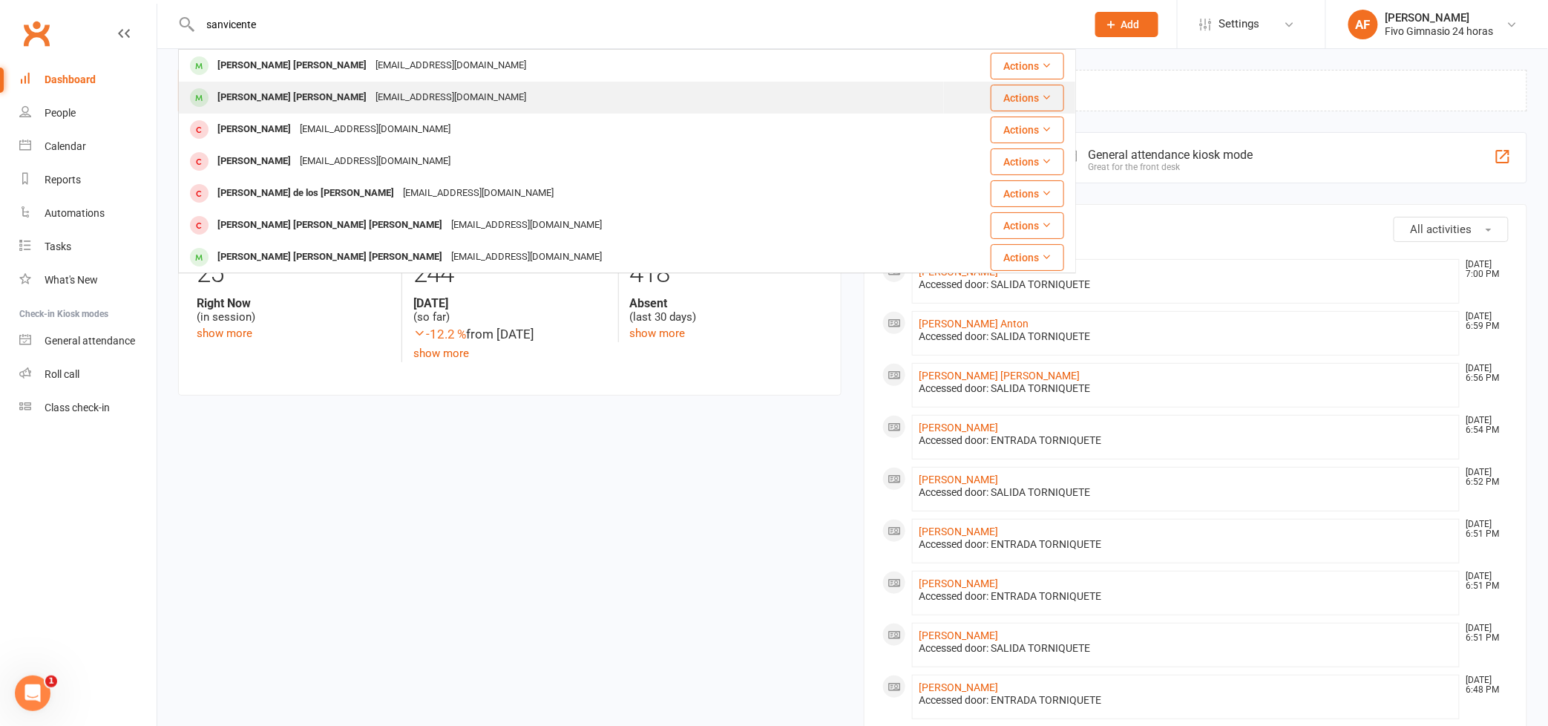
type input "sanvicente"
click at [253, 100] on div "[PERSON_NAME] [PERSON_NAME]" at bounding box center [292, 98] width 158 height 22
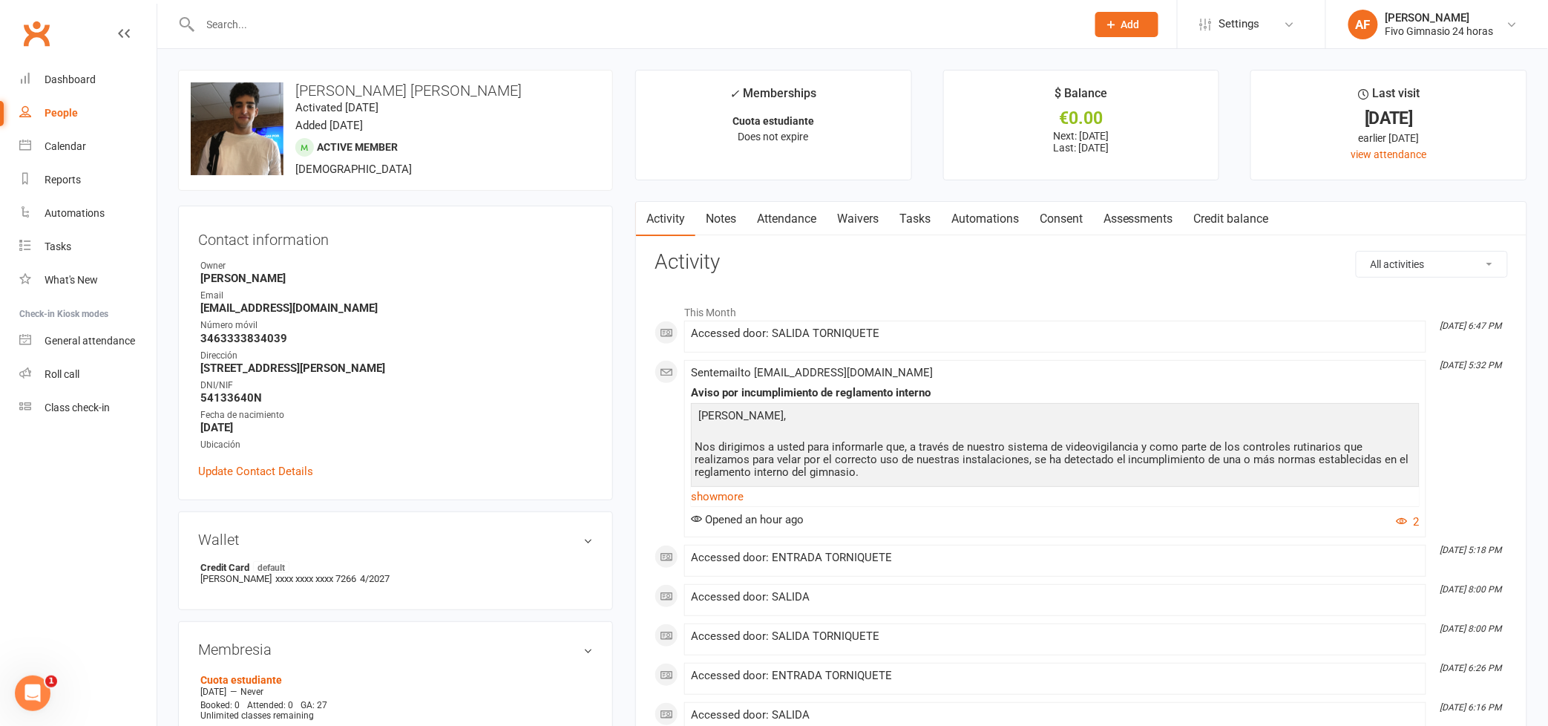
click at [258, 22] on input "text" at bounding box center [636, 24] width 880 height 21
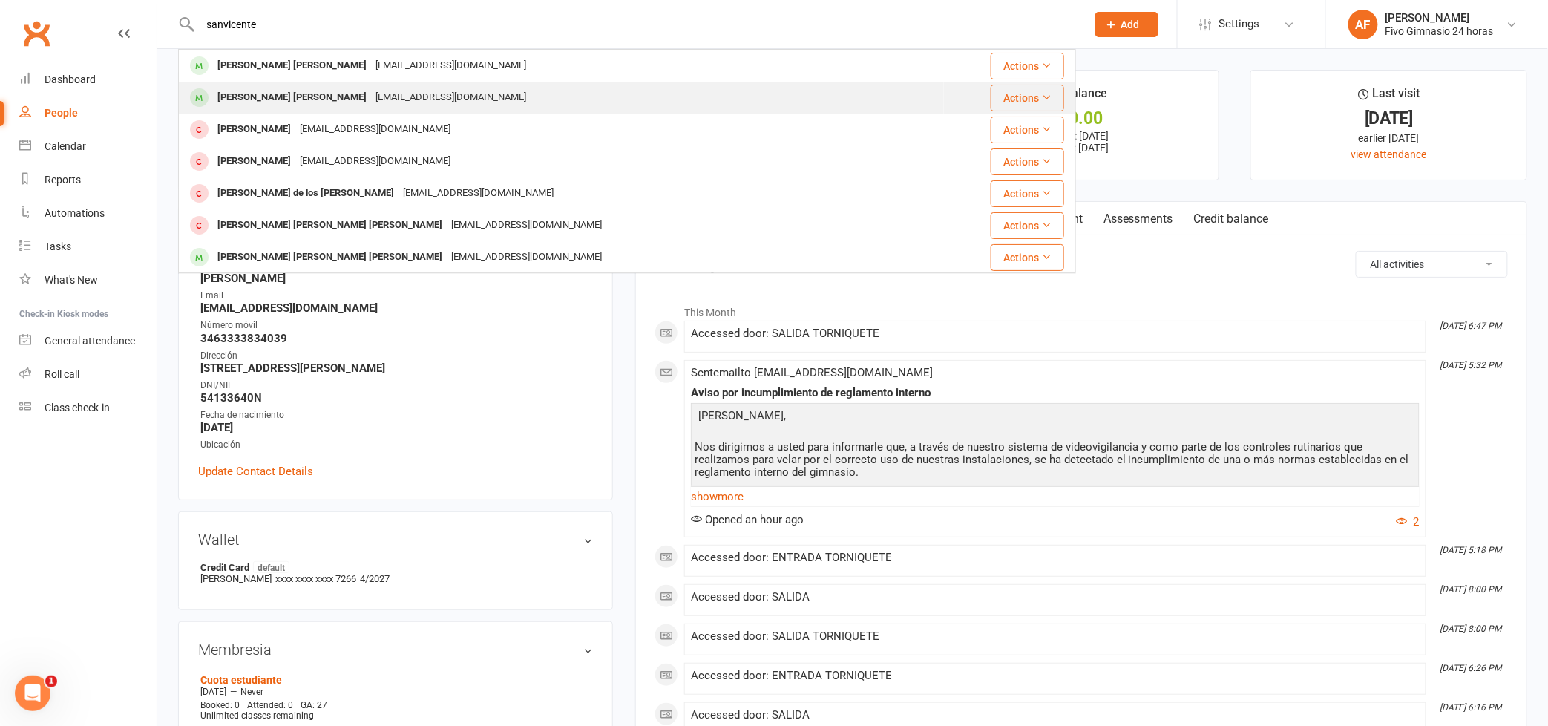
type input "sanvicente"
click at [250, 97] on div "[PERSON_NAME] [PERSON_NAME]" at bounding box center [292, 98] width 158 height 22
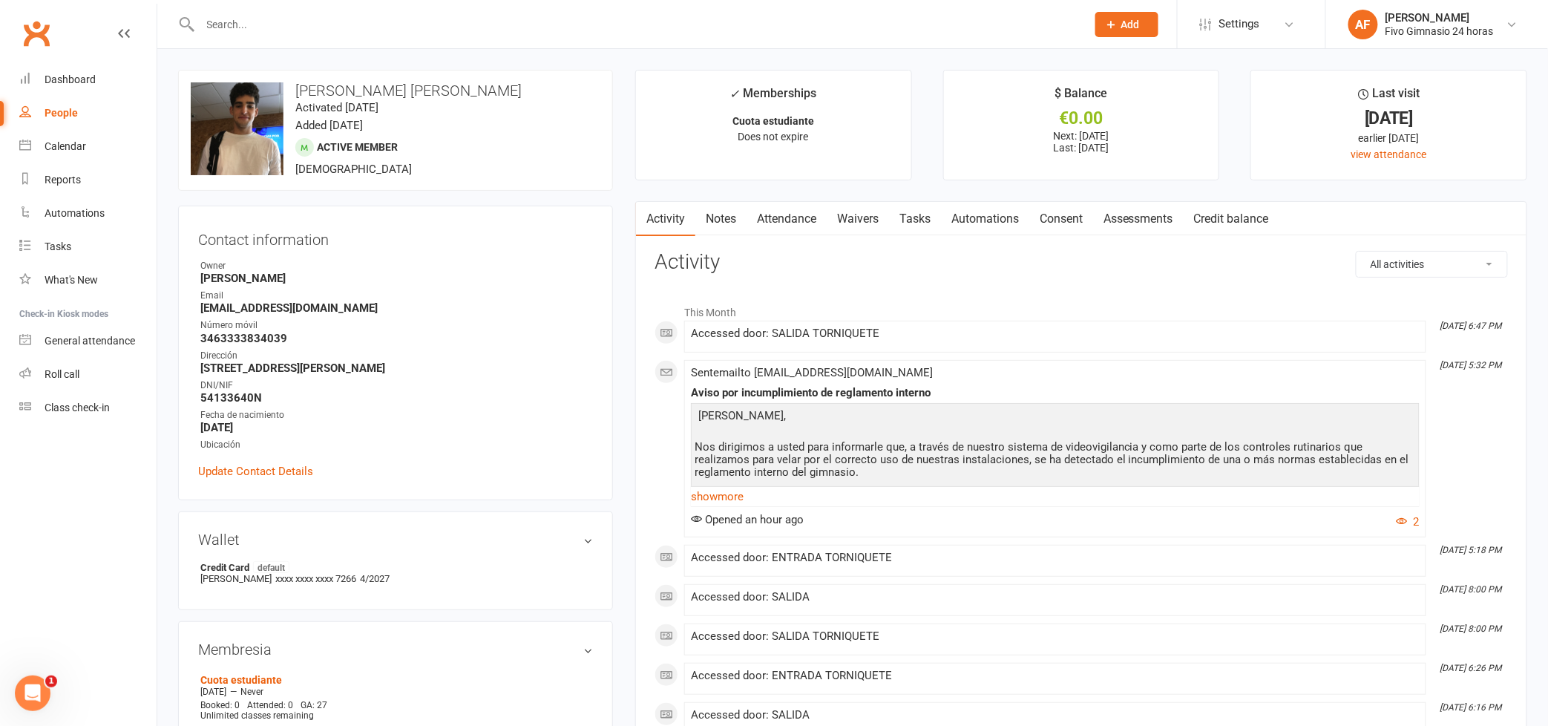
click at [281, 29] on input "text" at bounding box center [636, 24] width 880 height 21
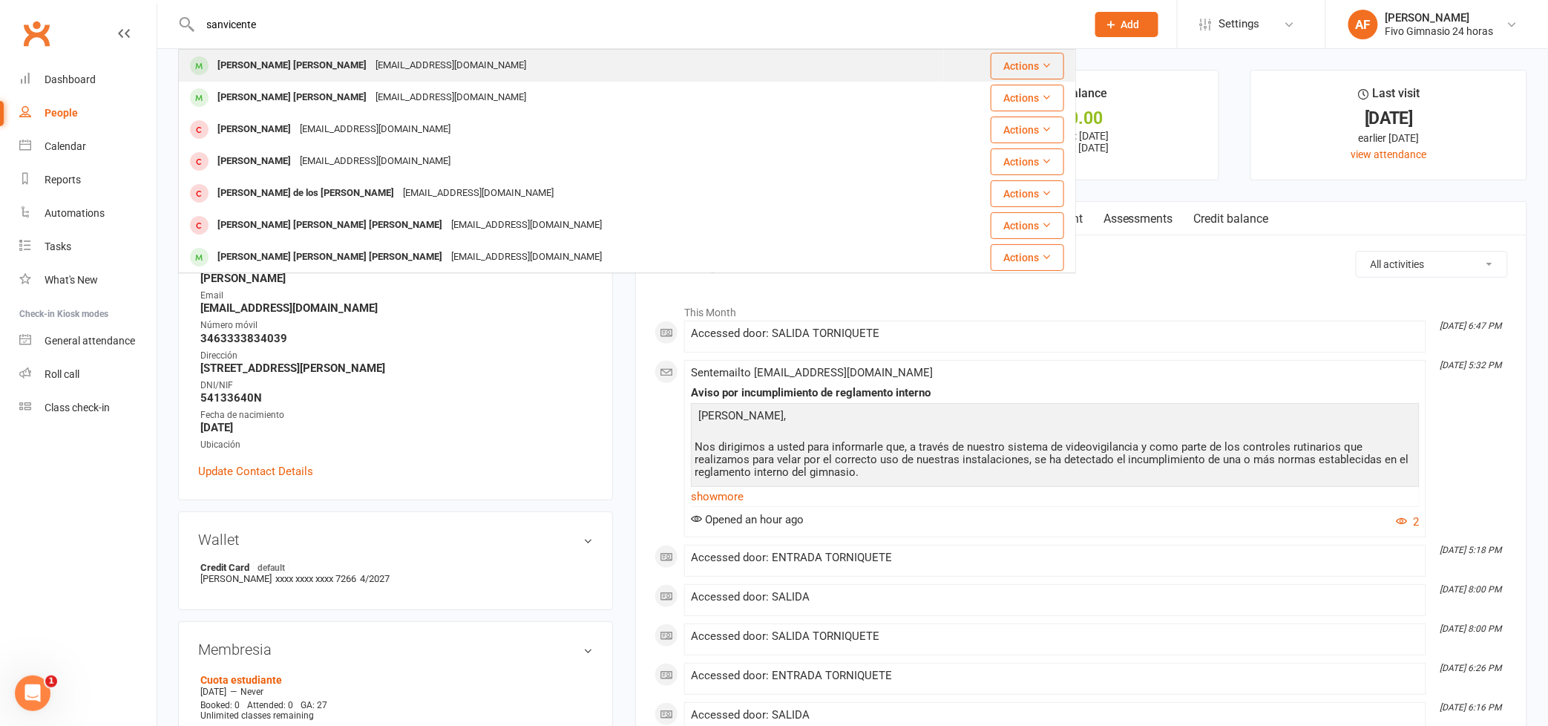
type input "sanvicente"
click at [300, 59] on div "[PERSON_NAME] [PERSON_NAME]" at bounding box center [292, 66] width 158 height 22
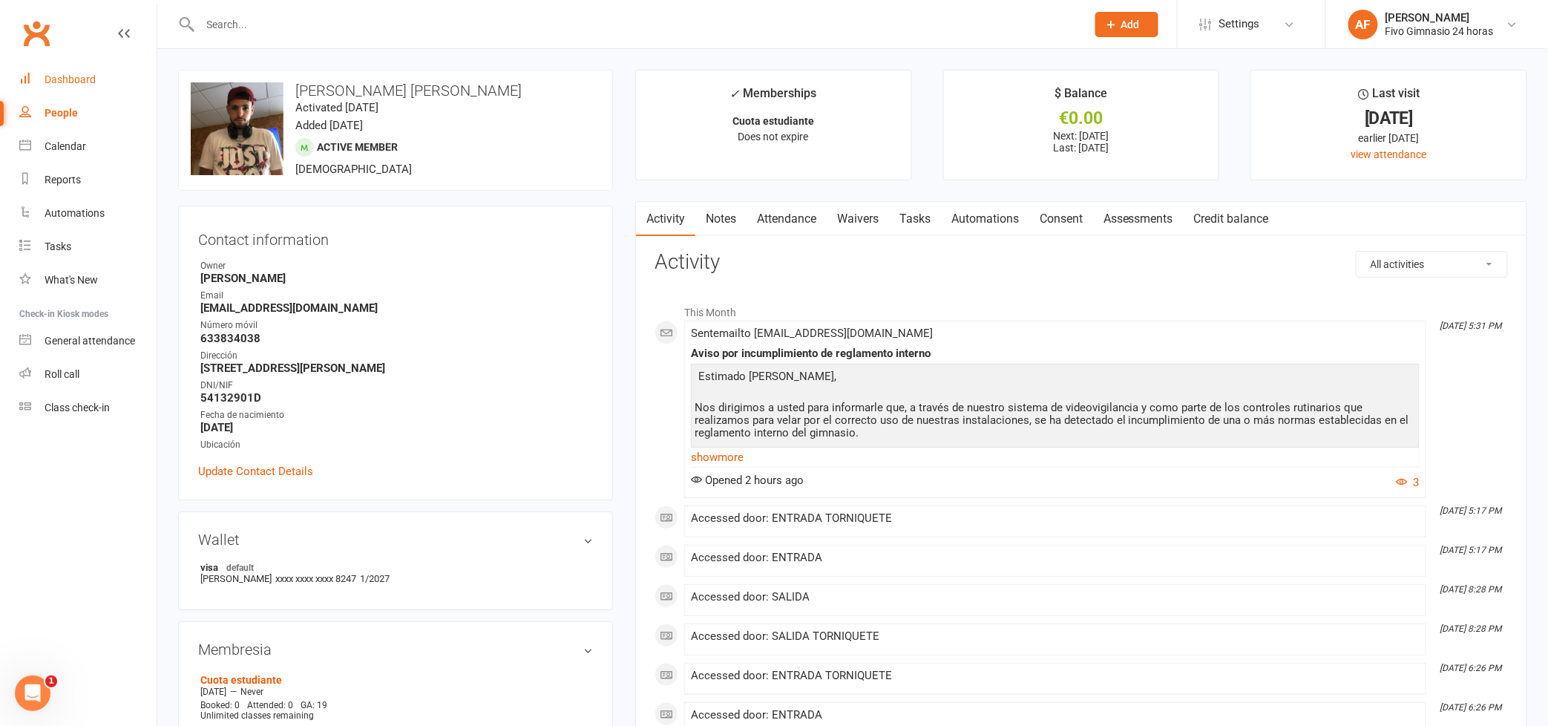
click at [47, 78] on div "Dashboard" at bounding box center [70, 79] width 51 height 12
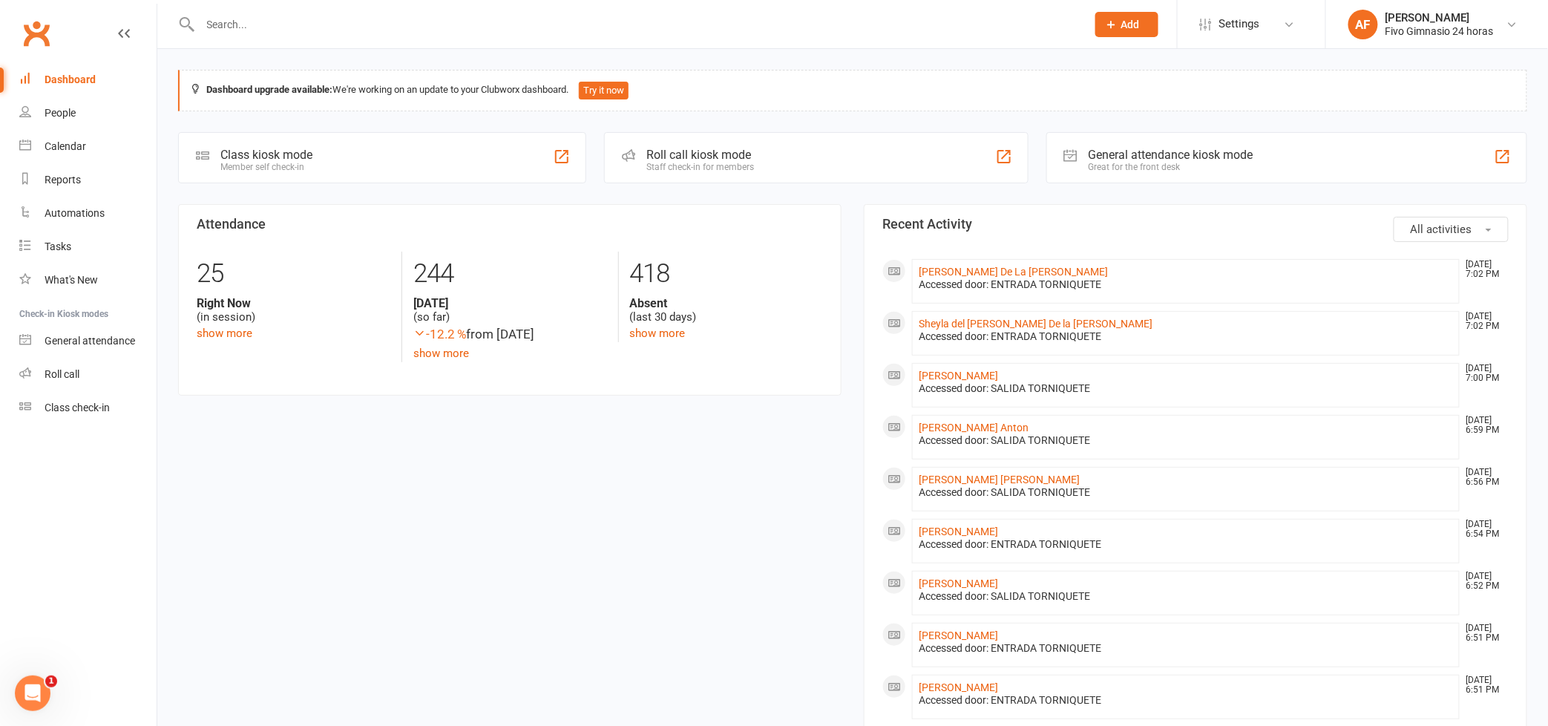
click at [323, 19] on input "text" at bounding box center [636, 24] width 880 height 21
click at [321, 19] on input "text" at bounding box center [636, 24] width 880 height 21
